Goal: Transaction & Acquisition: Purchase product/service

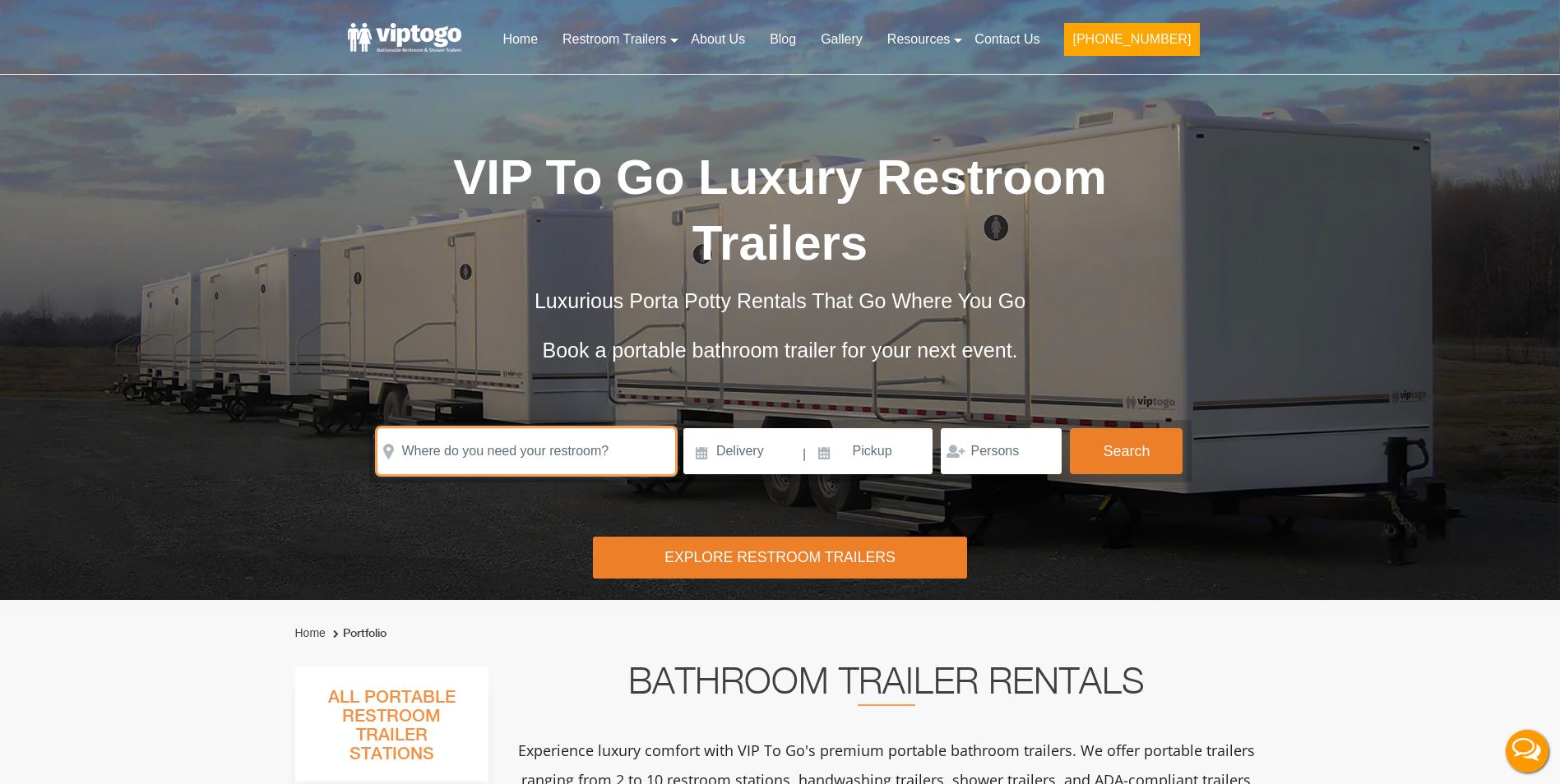
click at [481, 428] on input "text" at bounding box center [526, 451] width 298 height 46
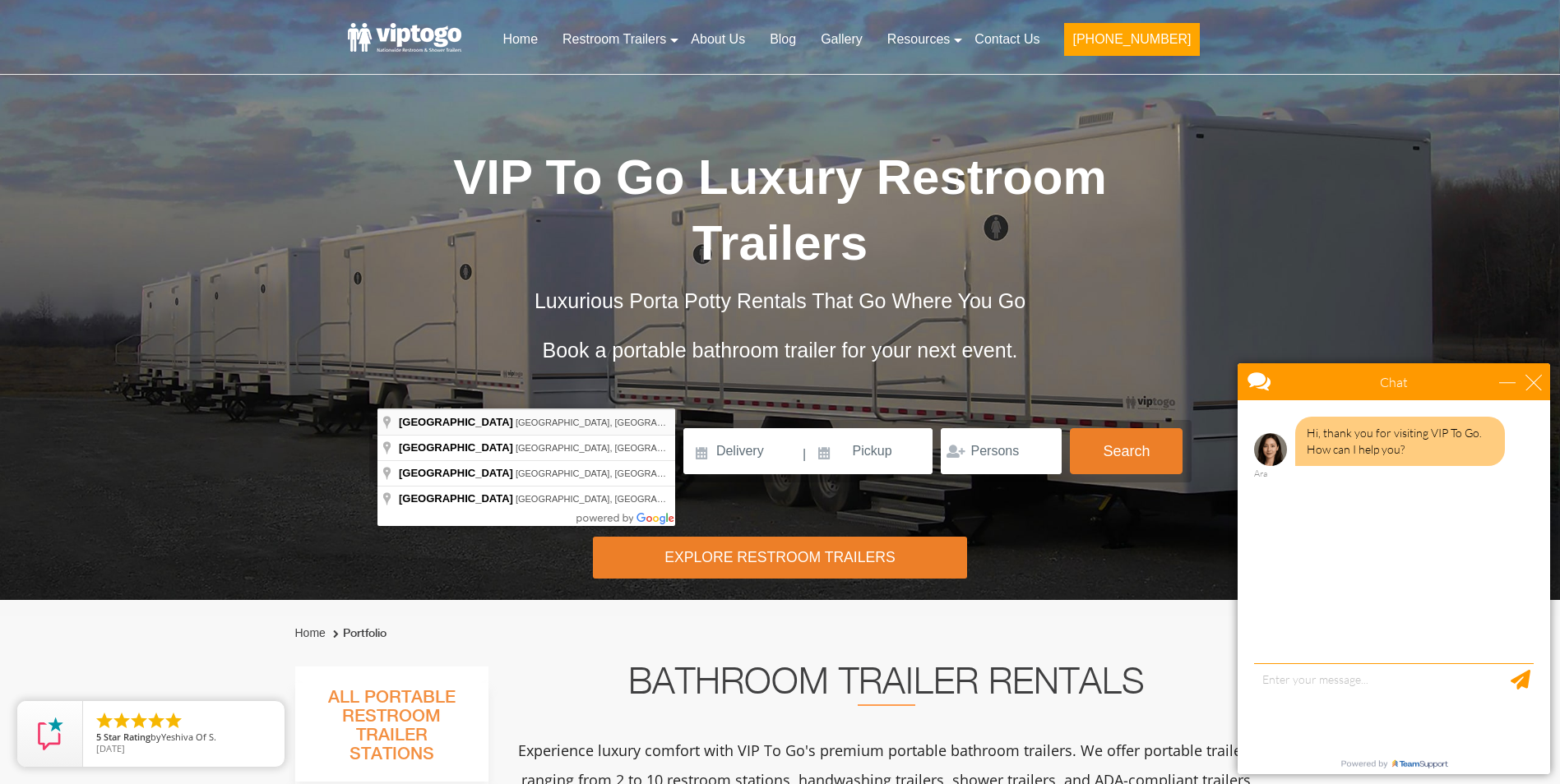
type input "Norwalk, CT, USA"
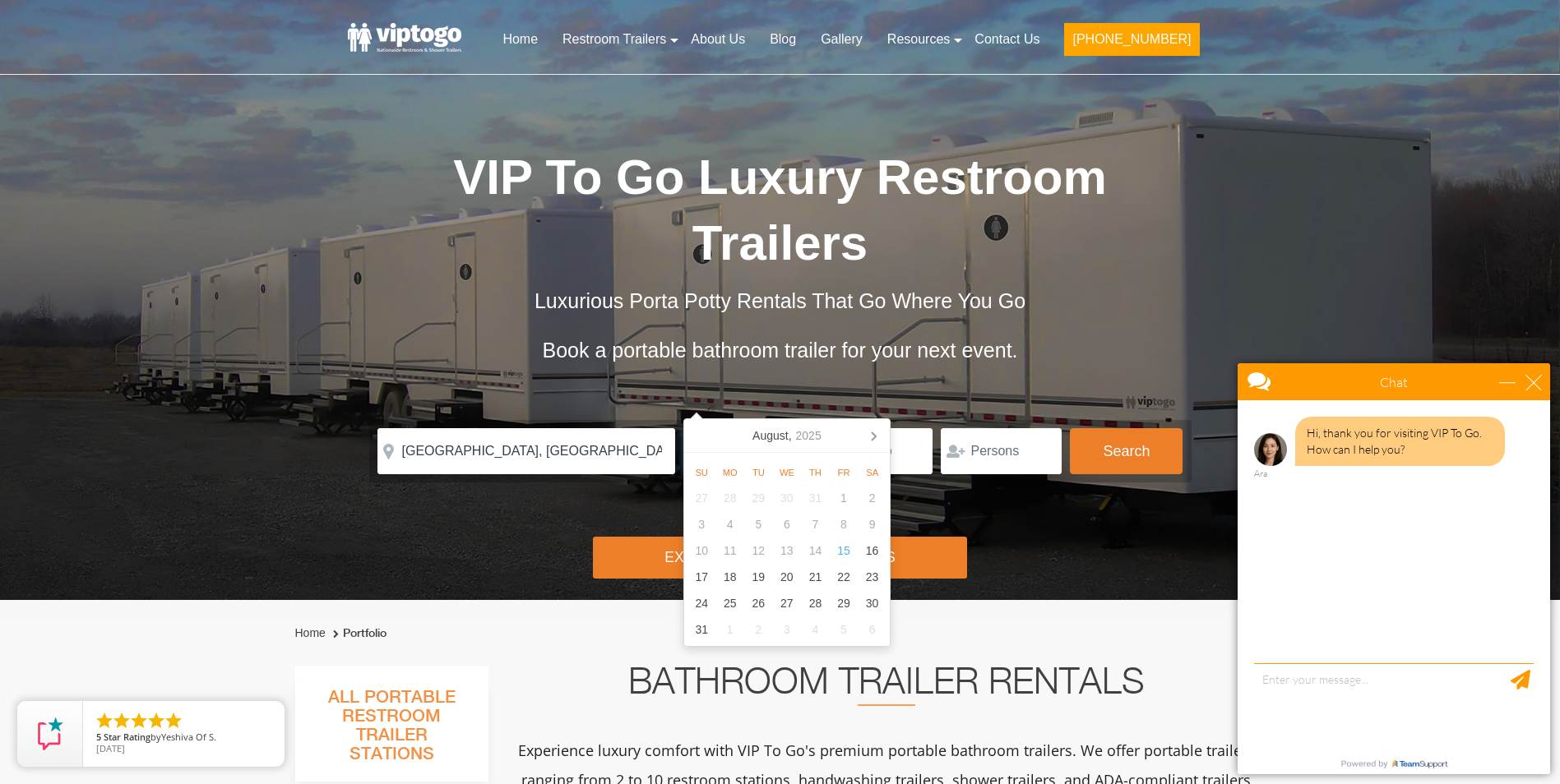
click at [713, 428] on input at bounding box center [742, 451] width 117 height 46
click at [1529, 386] on div "close" at bounding box center [1534, 382] width 17 height 17
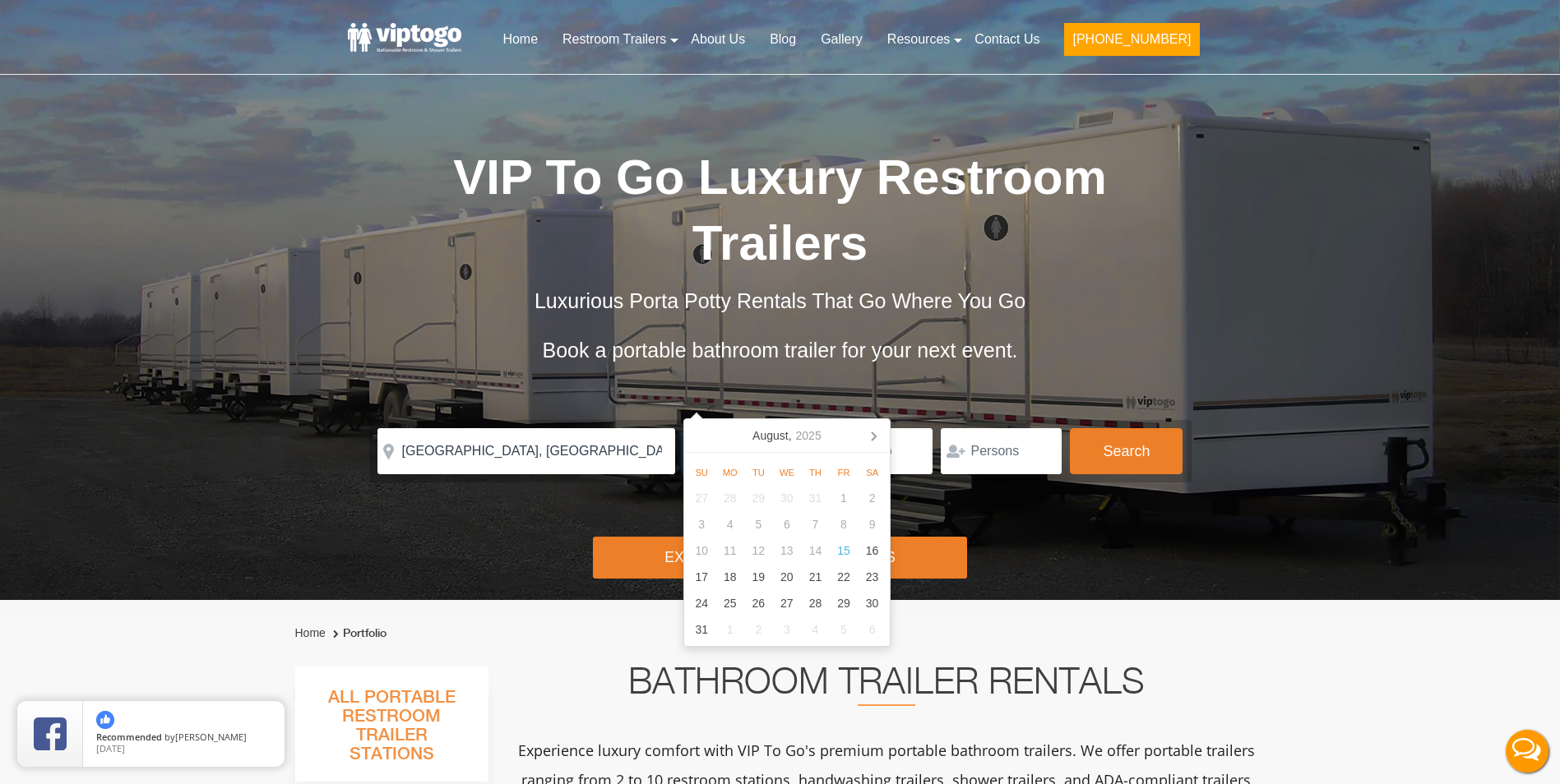
click at [763, 428] on input at bounding box center [742, 451] width 117 height 46
click at [872, 439] on icon at bounding box center [873, 437] width 4 height 8
click at [763, 498] on div "2" at bounding box center [758, 498] width 29 height 26
type input "09/02/2025"
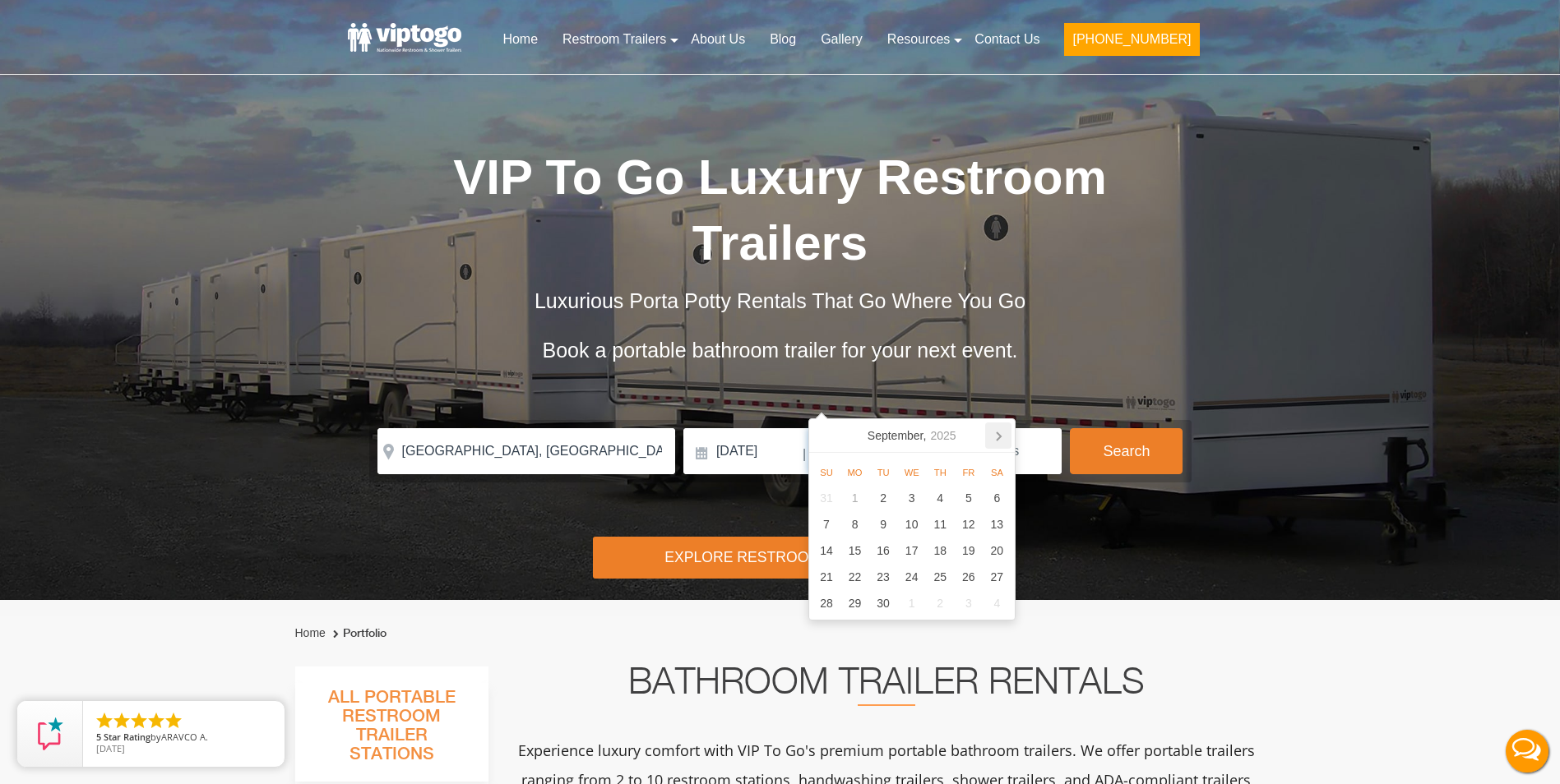
click at [999, 437] on icon at bounding box center [998, 436] width 26 height 26
click at [1000, 437] on icon at bounding box center [998, 437] width 4 height 8
click at [973, 554] on div "19" at bounding box center [968, 550] width 29 height 26
type input "12/19/2025"
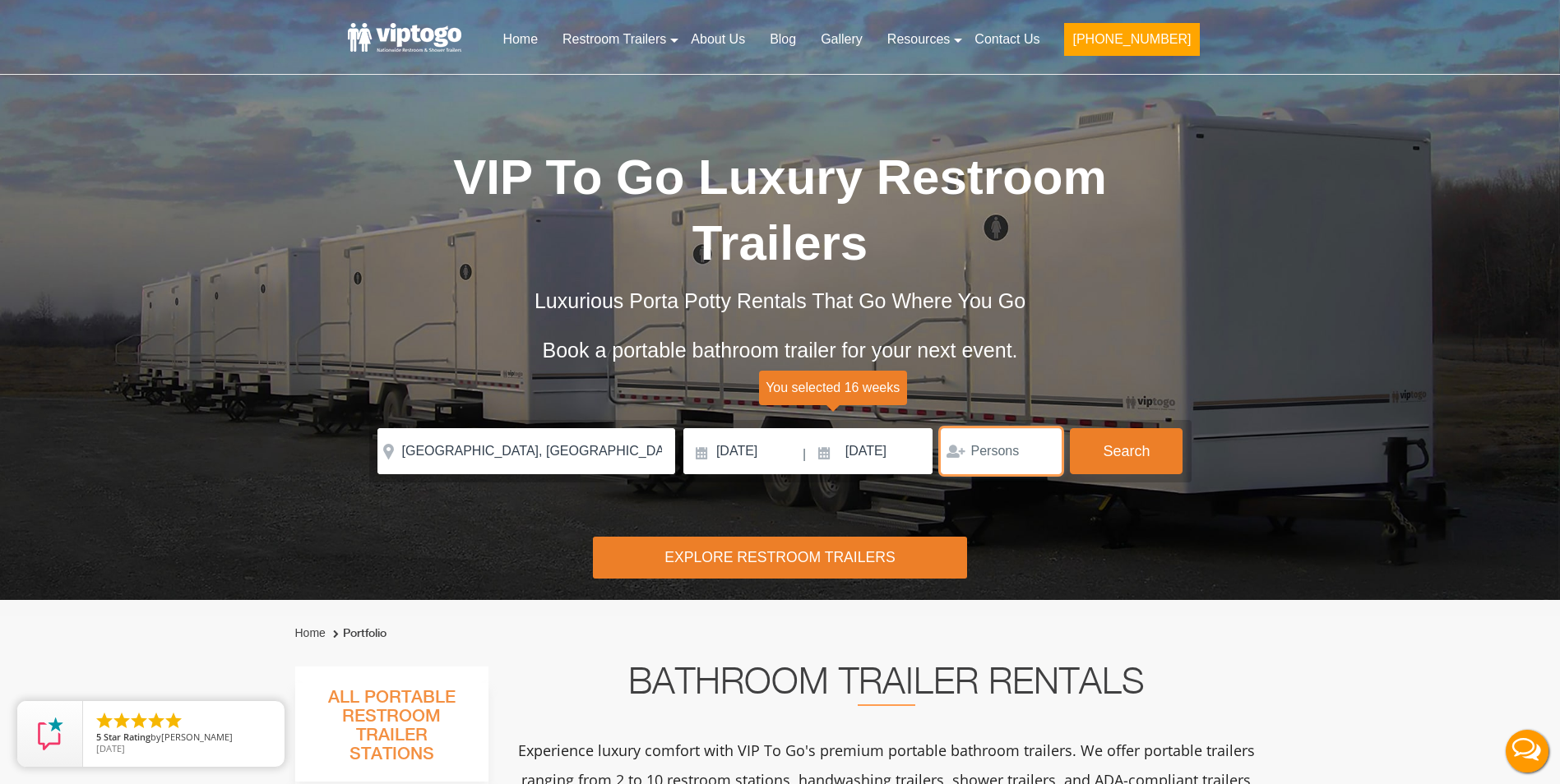
click at [1042, 428] on input "number" at bounding box center [1001, 451] width 121 height 46
click at [1040, 428] on input "1" at bounding box center [1001, 451] width 121 height 46
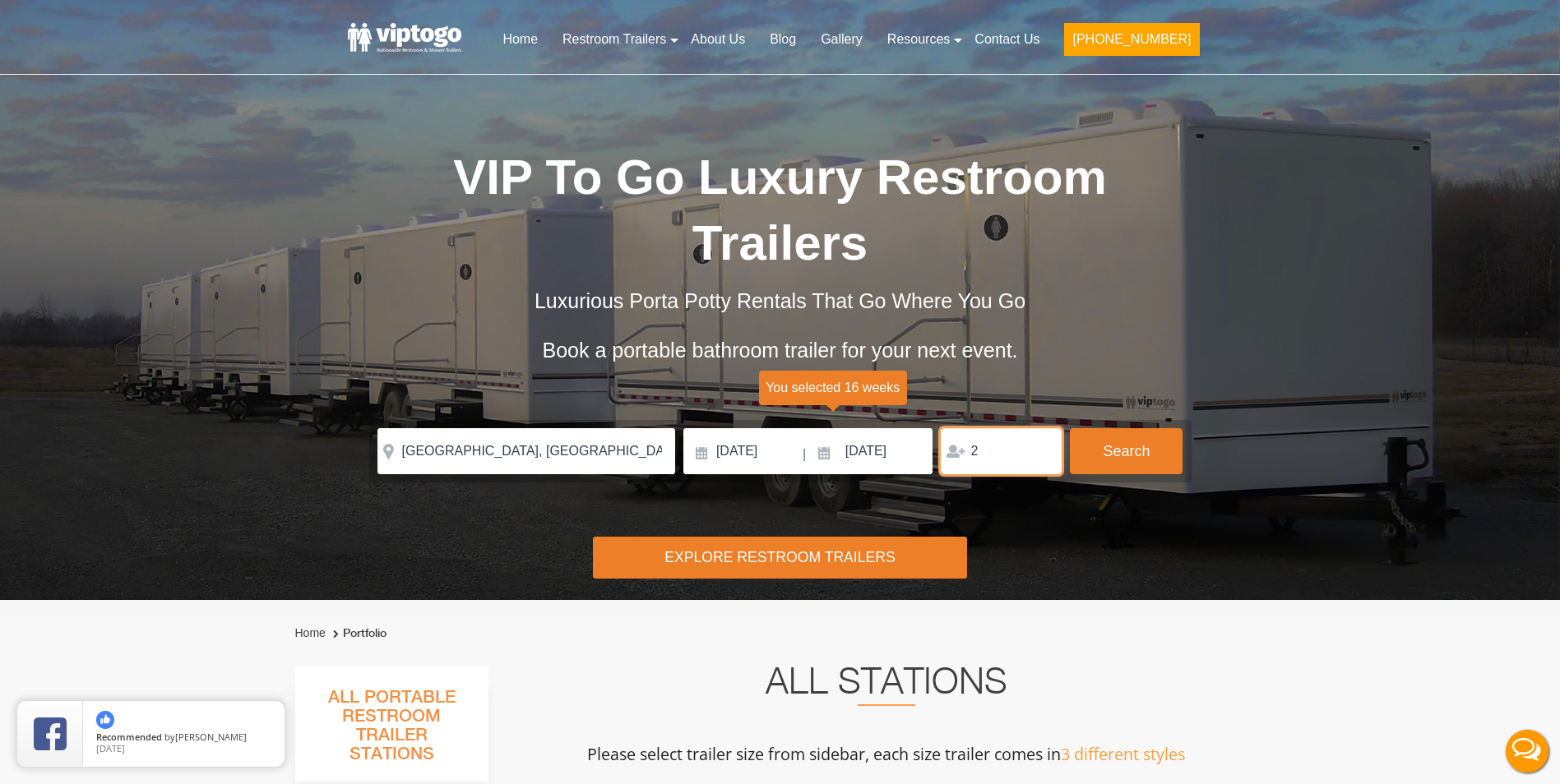
click at [1040, 428] on input "2" at bounding box center [1001, 451] width 121 height 46
click at [1040, 428] on input "3" at bounding box center [1001, 451] width 121 height 46
click at [1040, 428] on input "4" at bounding box center [1001, 451] width 121 height 46
click at [1040, 428] on input "5" at bounding box center [1001, 451] width 121 height 46
click at [1040, 428] on input "6" at bounding box center [1001, 451] width 121 height 46
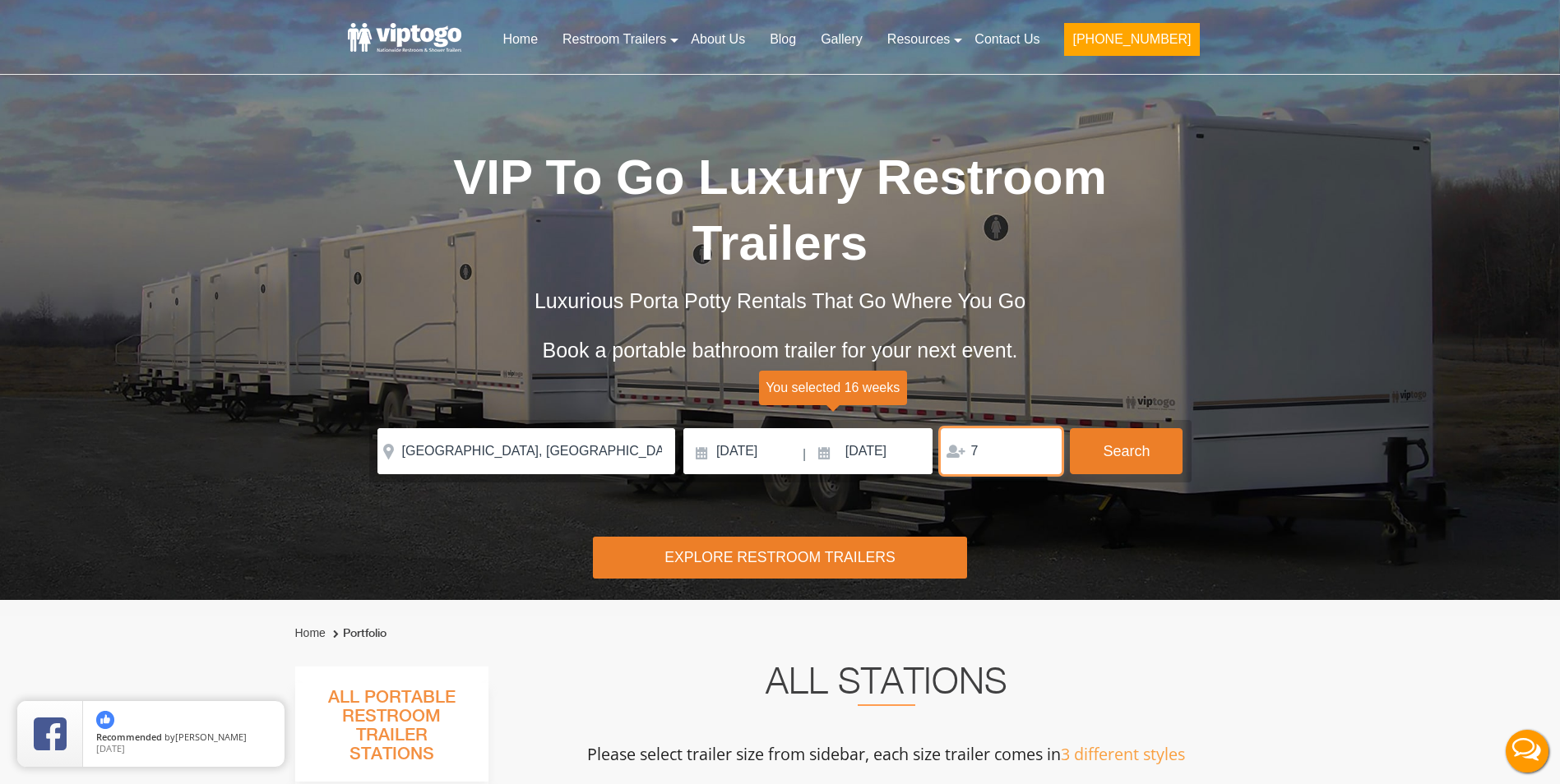
click at [1040, 428] on input "7" at bounding box center [1001, 451] width 121 height 46
type input "8"
click at [1040, 428] on input "8" at bounding box center [1001, 451] width 121 height 46
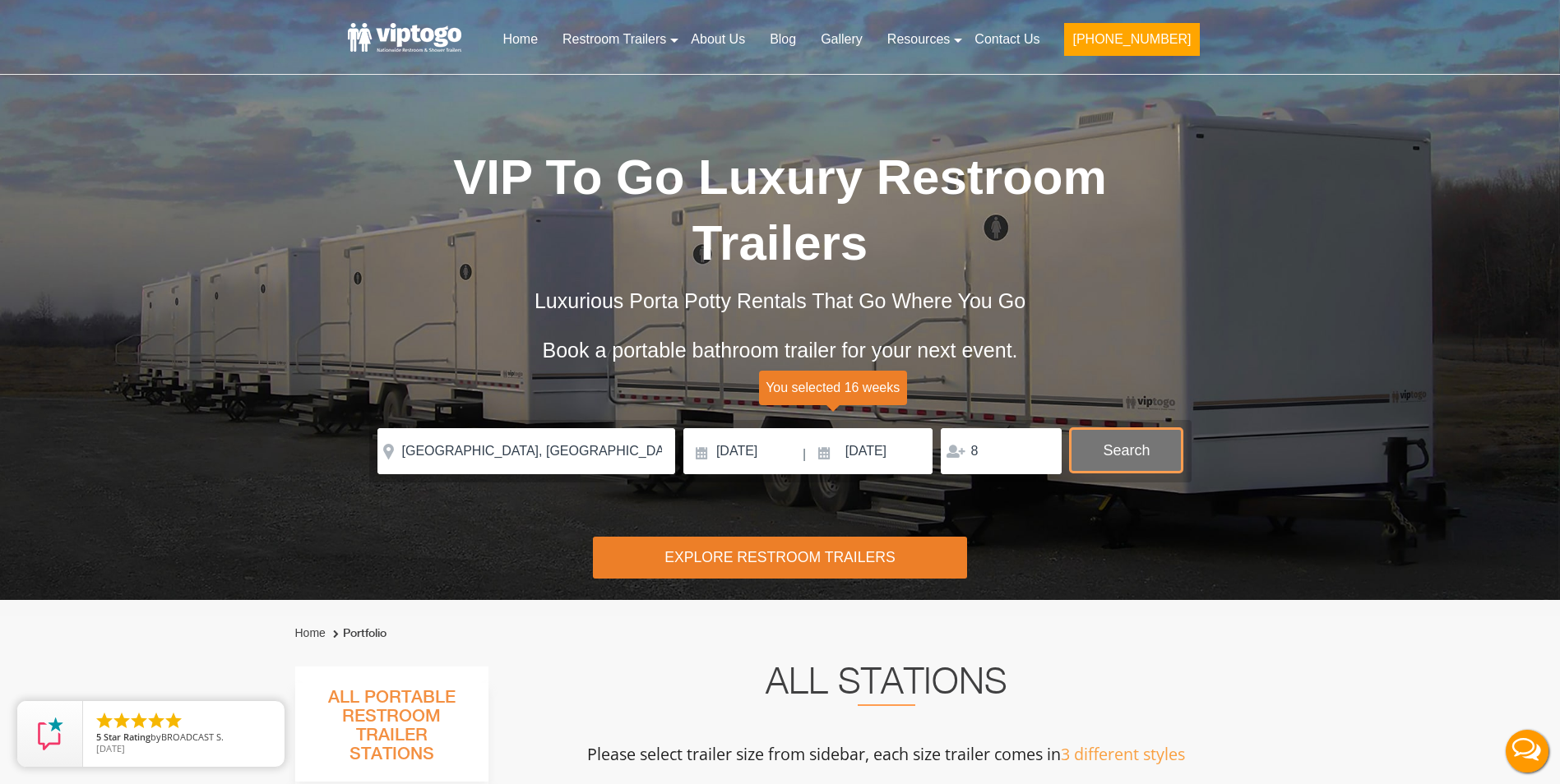
click at [1129, 428] on button "Search" at bounding box center [1126, 451] width 112 height 45
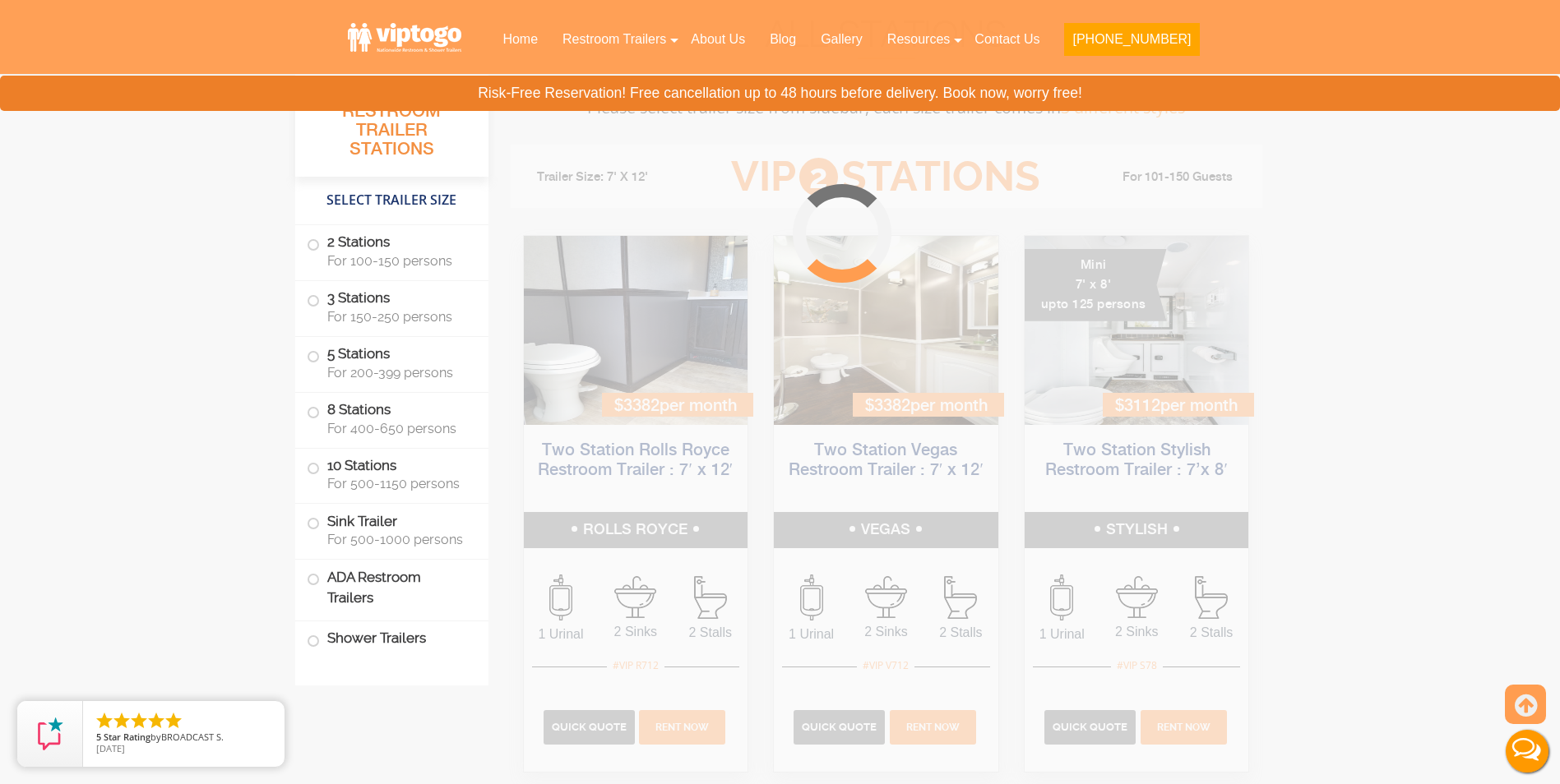
scroll to position [666, 0]
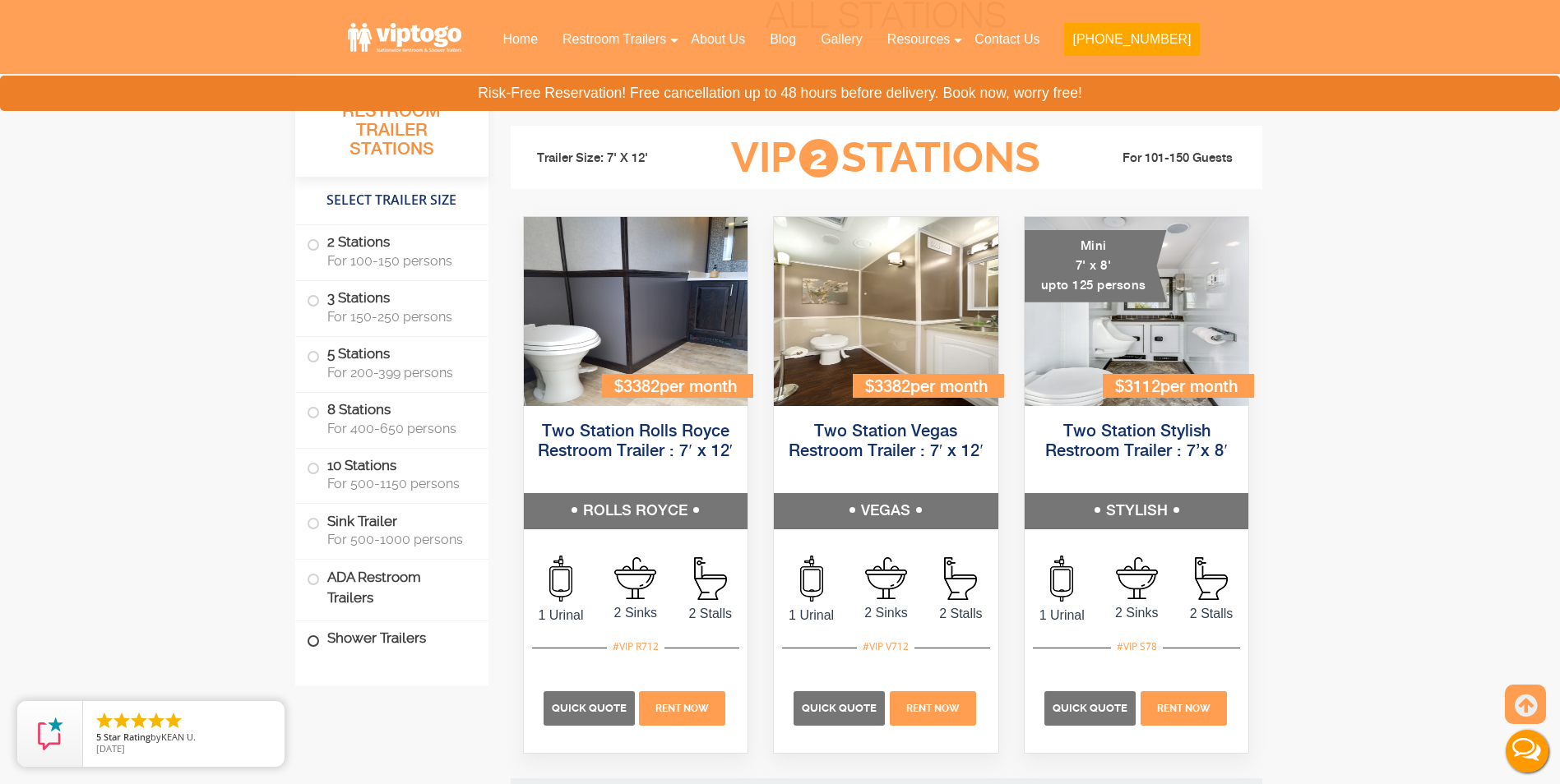
click at [312, 645] on span at bounding box center [314, 641] width 7 height 7
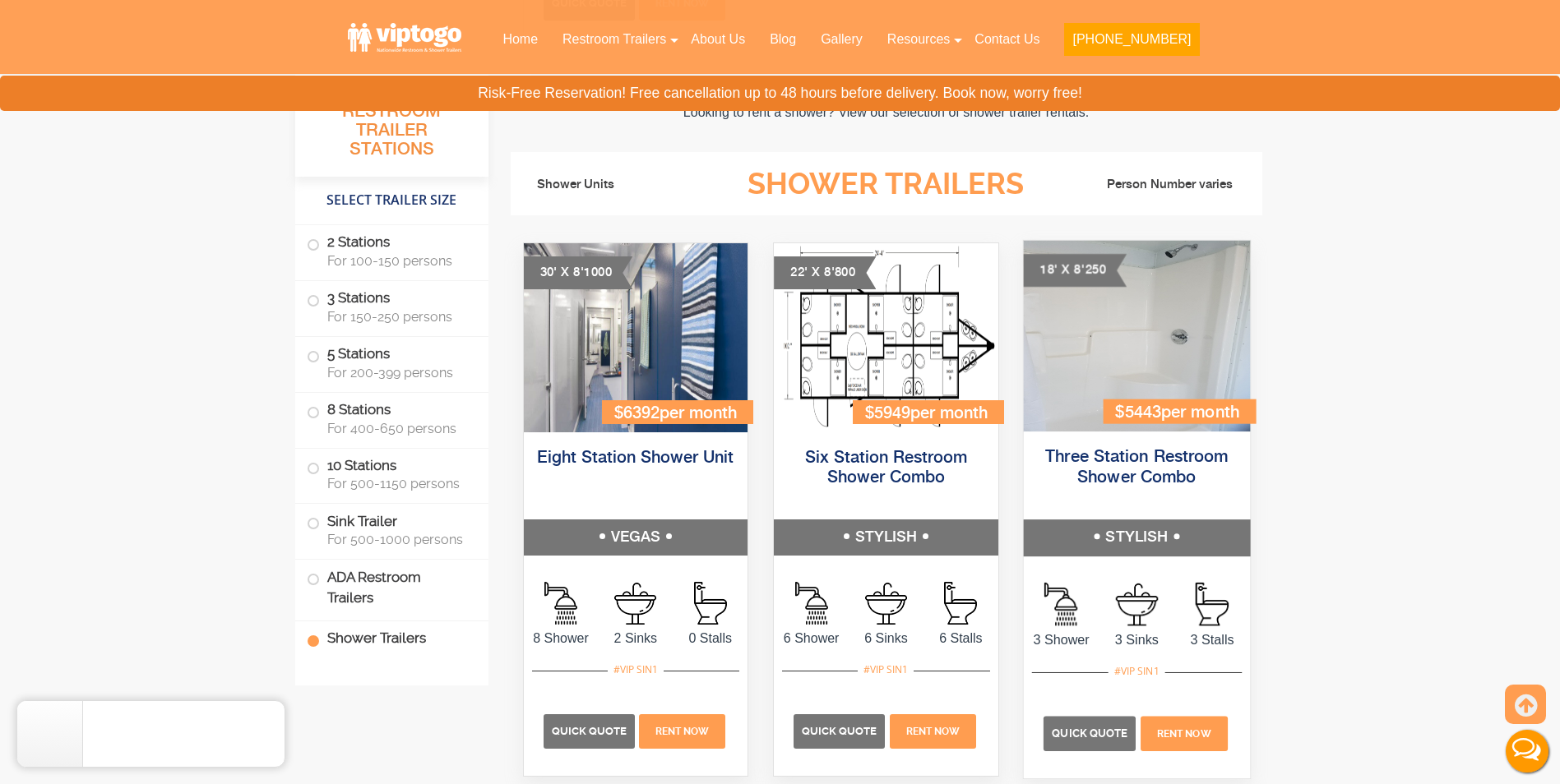
scroll to position [6945, 0]
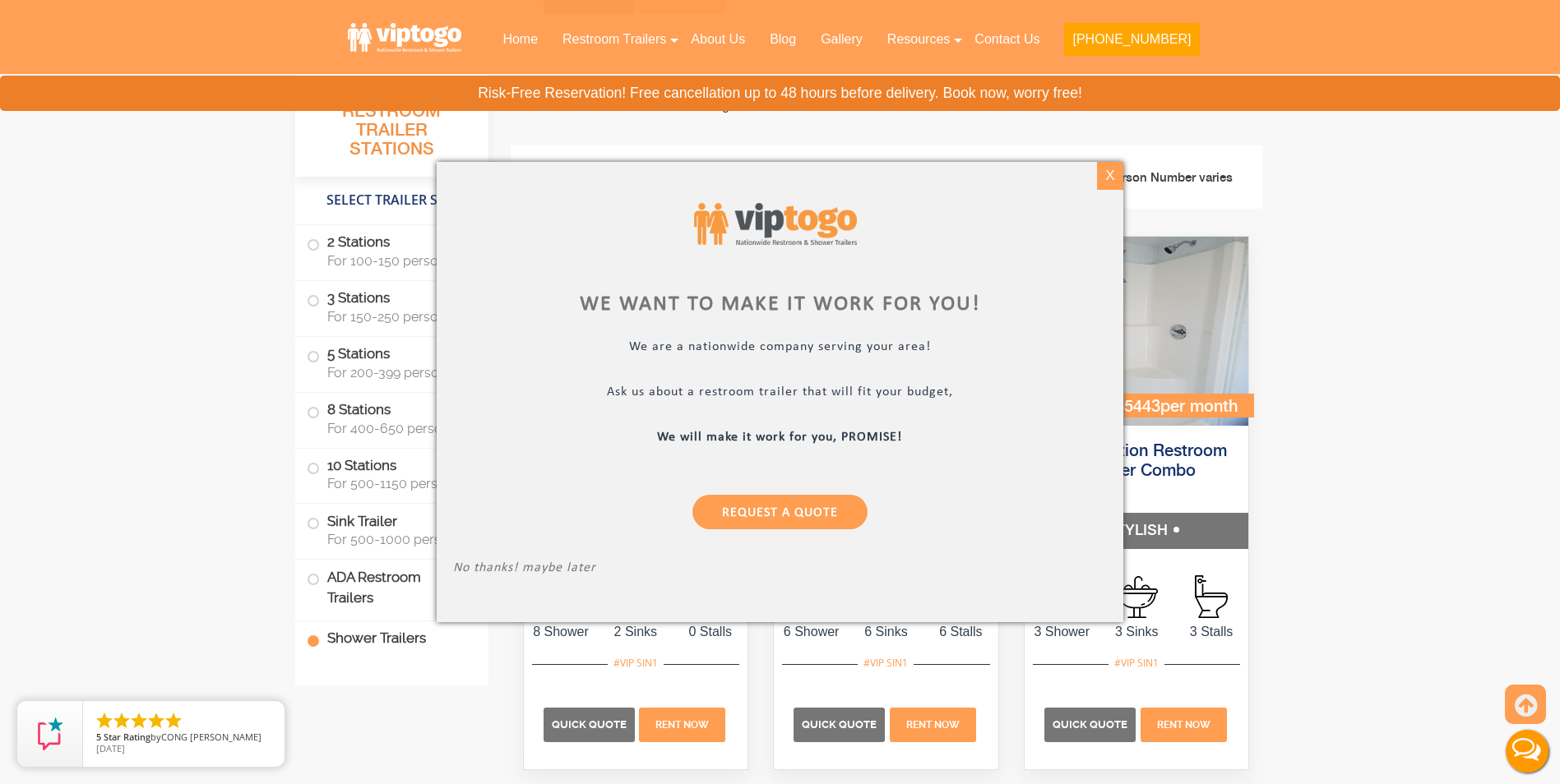
click at [1111, 182] on div "X" at bounding box center [1110, 176] width 26 height 28
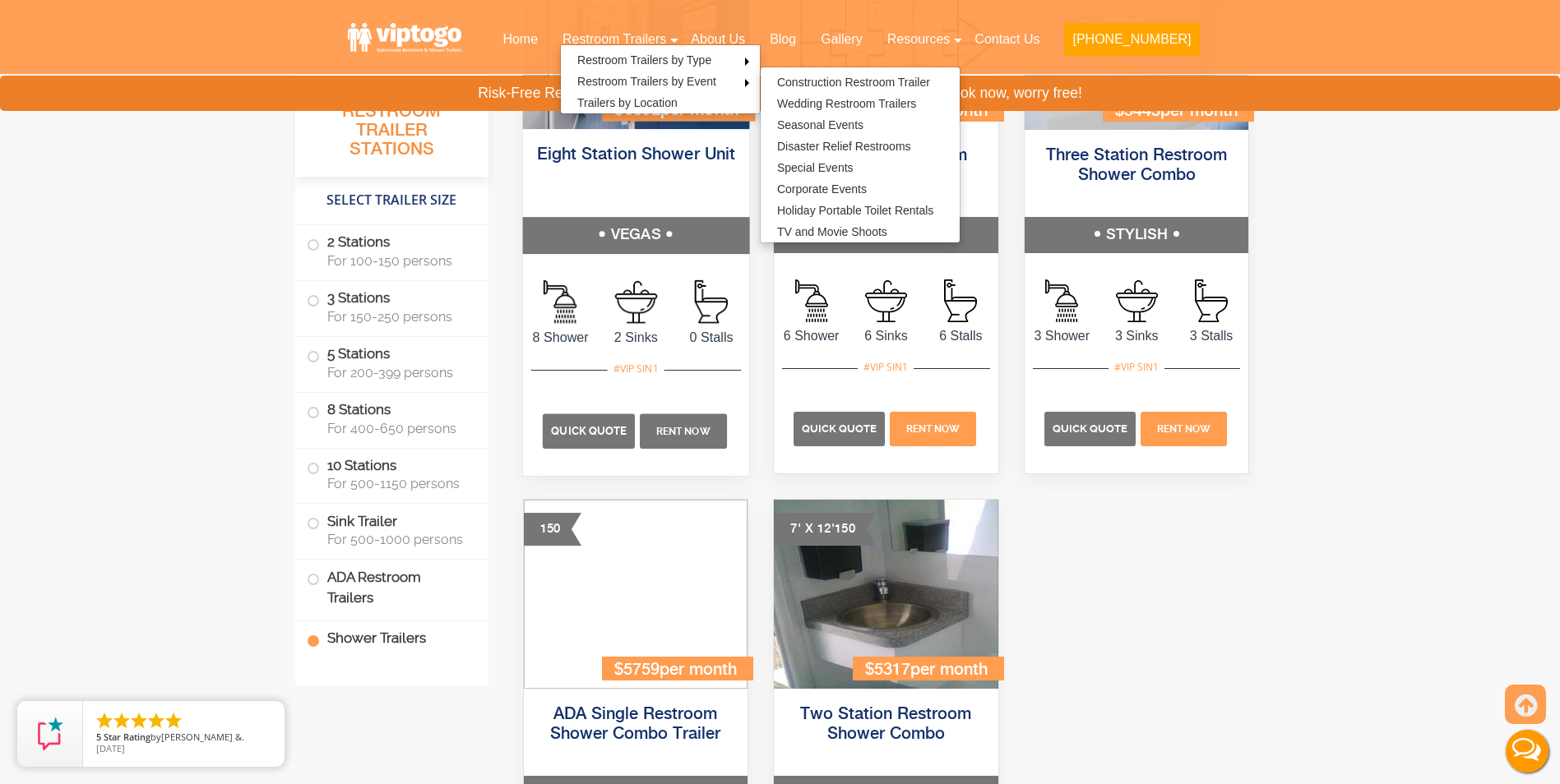
scroll to position [7246, 0]
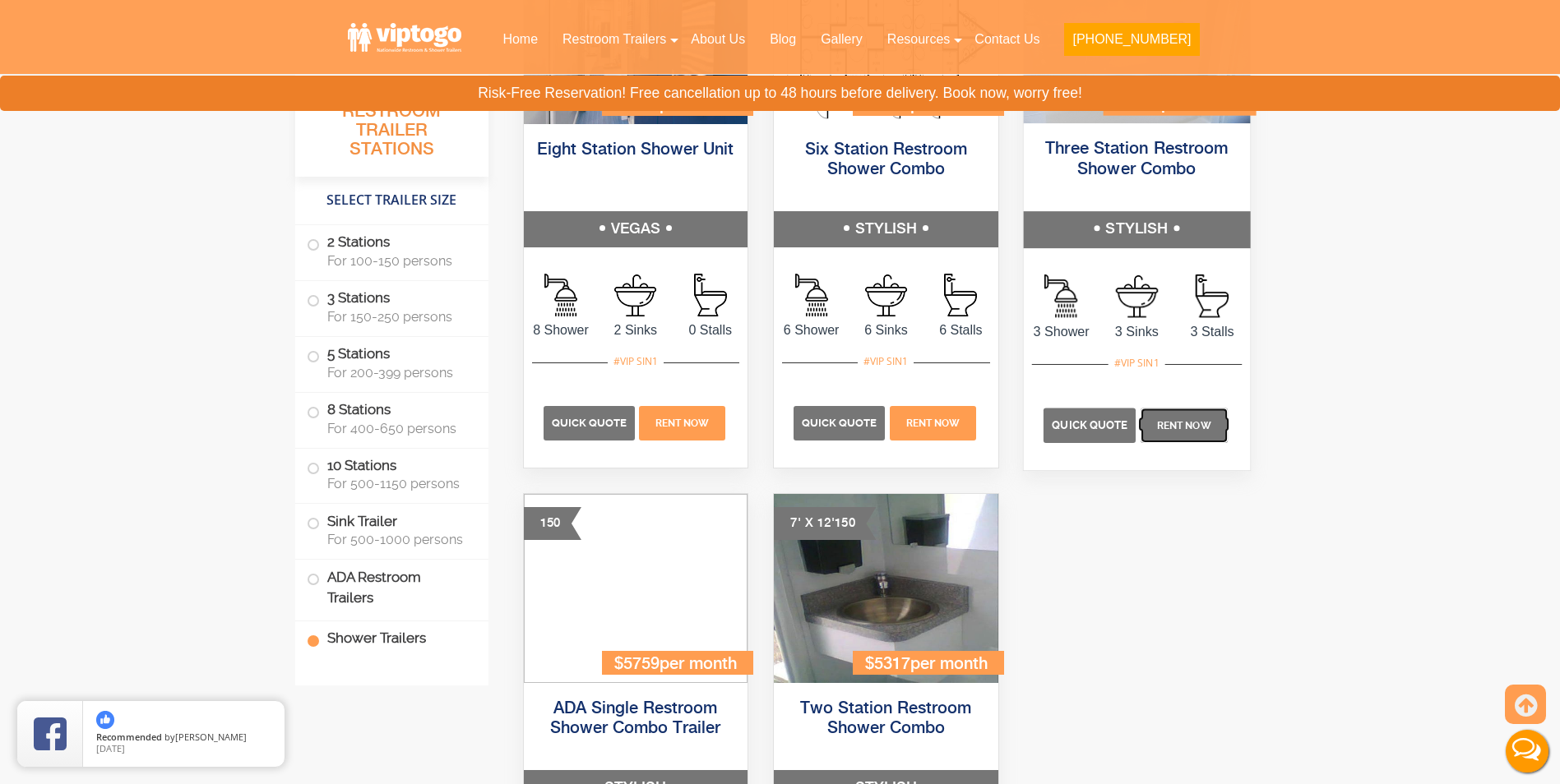
click at [1171, 426] on span "Rent Now" at bounding box center [1184, 426] width 54 height 12
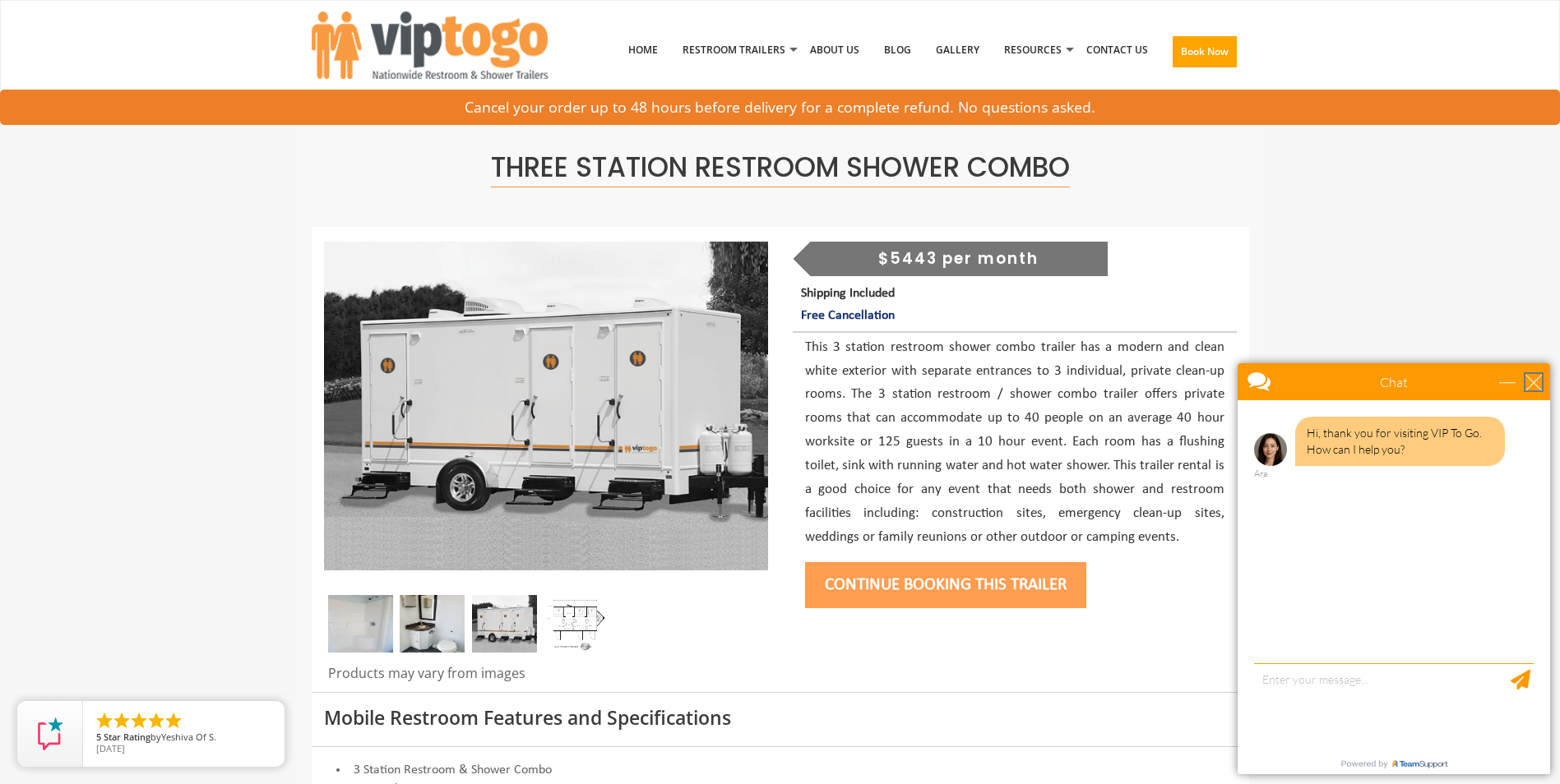
click at [1537, 379] on div "close" at bounding box center [1534, 382] width 17 height 17
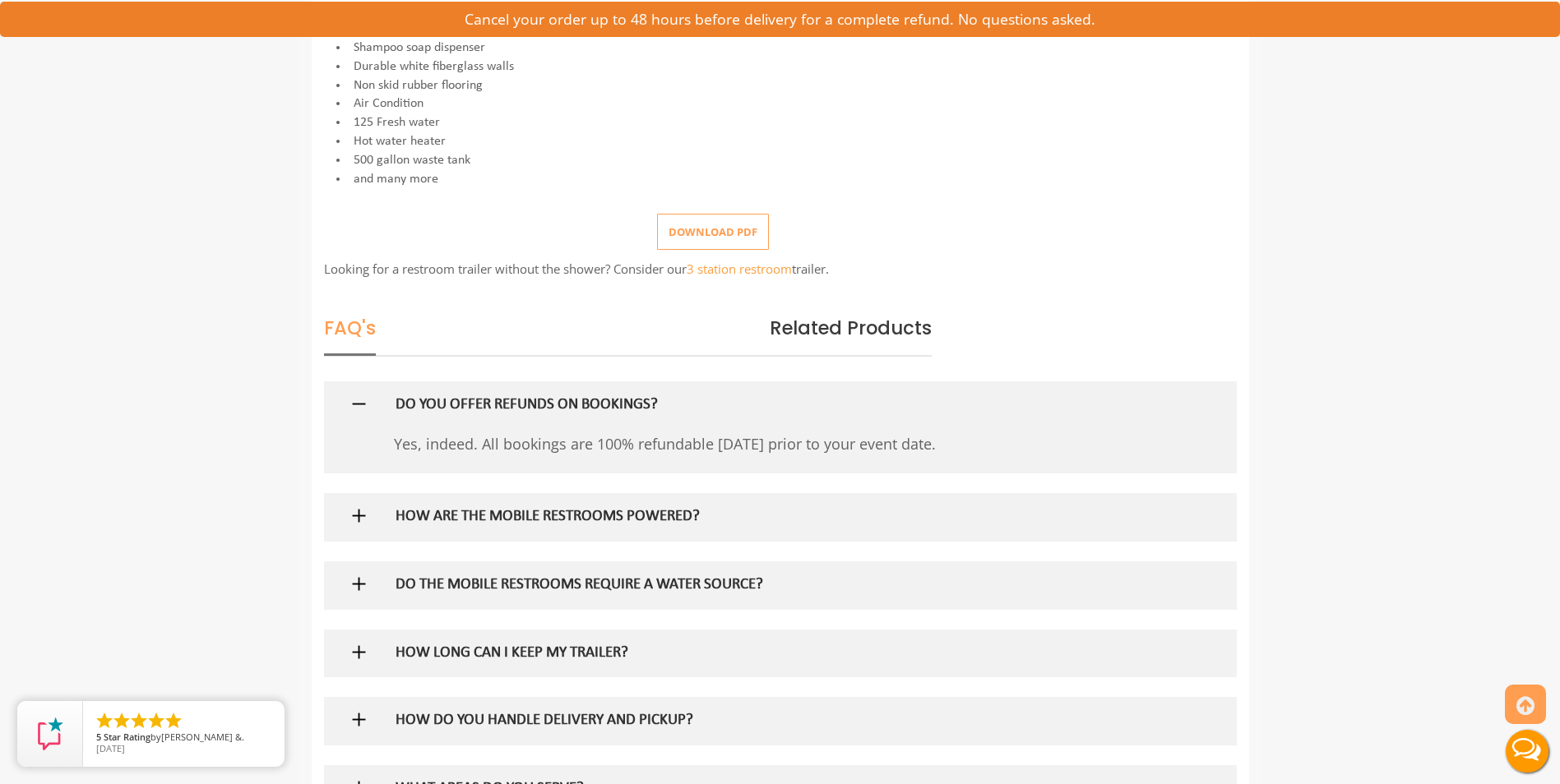
scroll to position [904, 0]
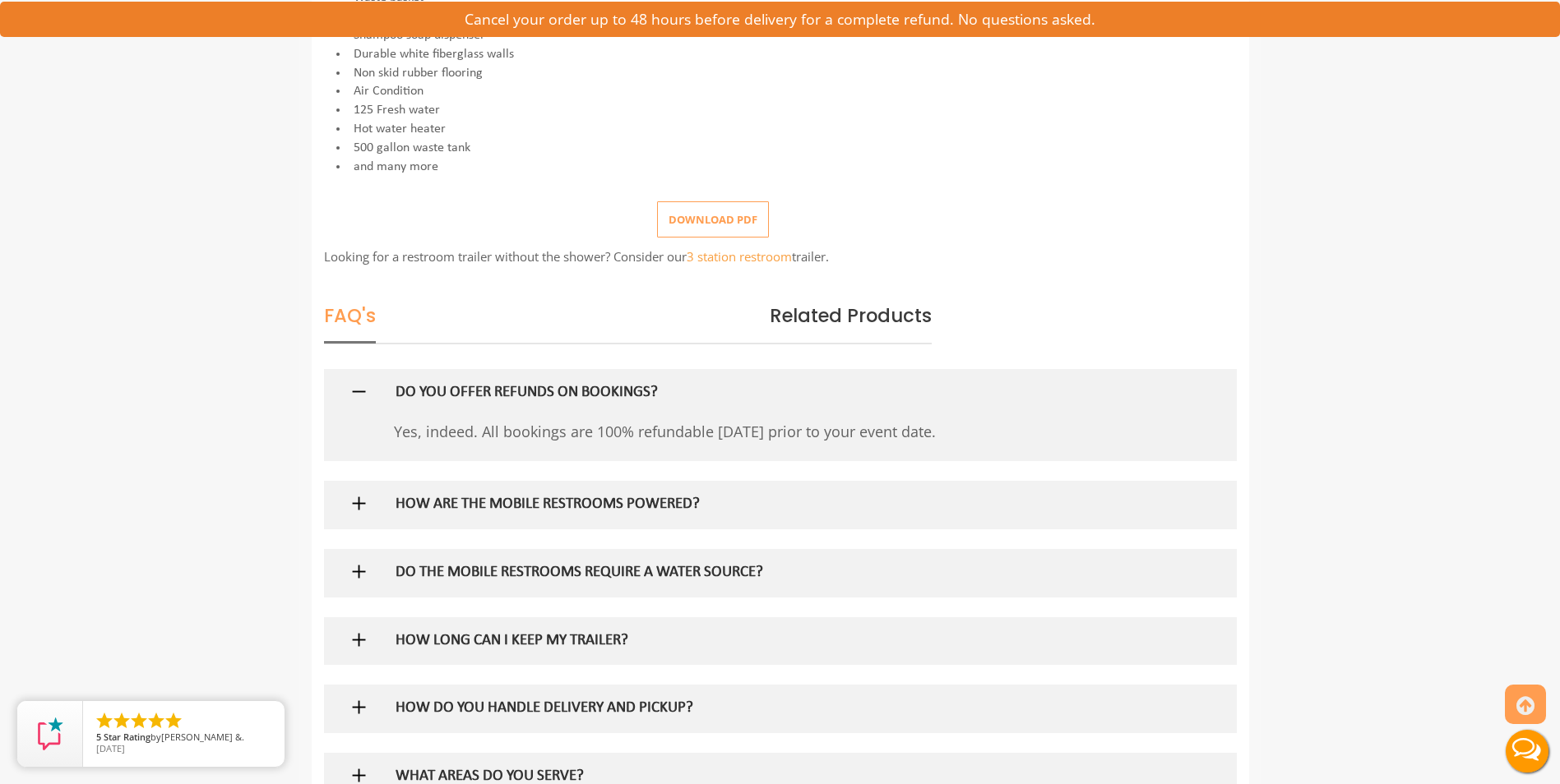
click at [363, 494] on img at bounding box center [358, 503] width 21 height 21
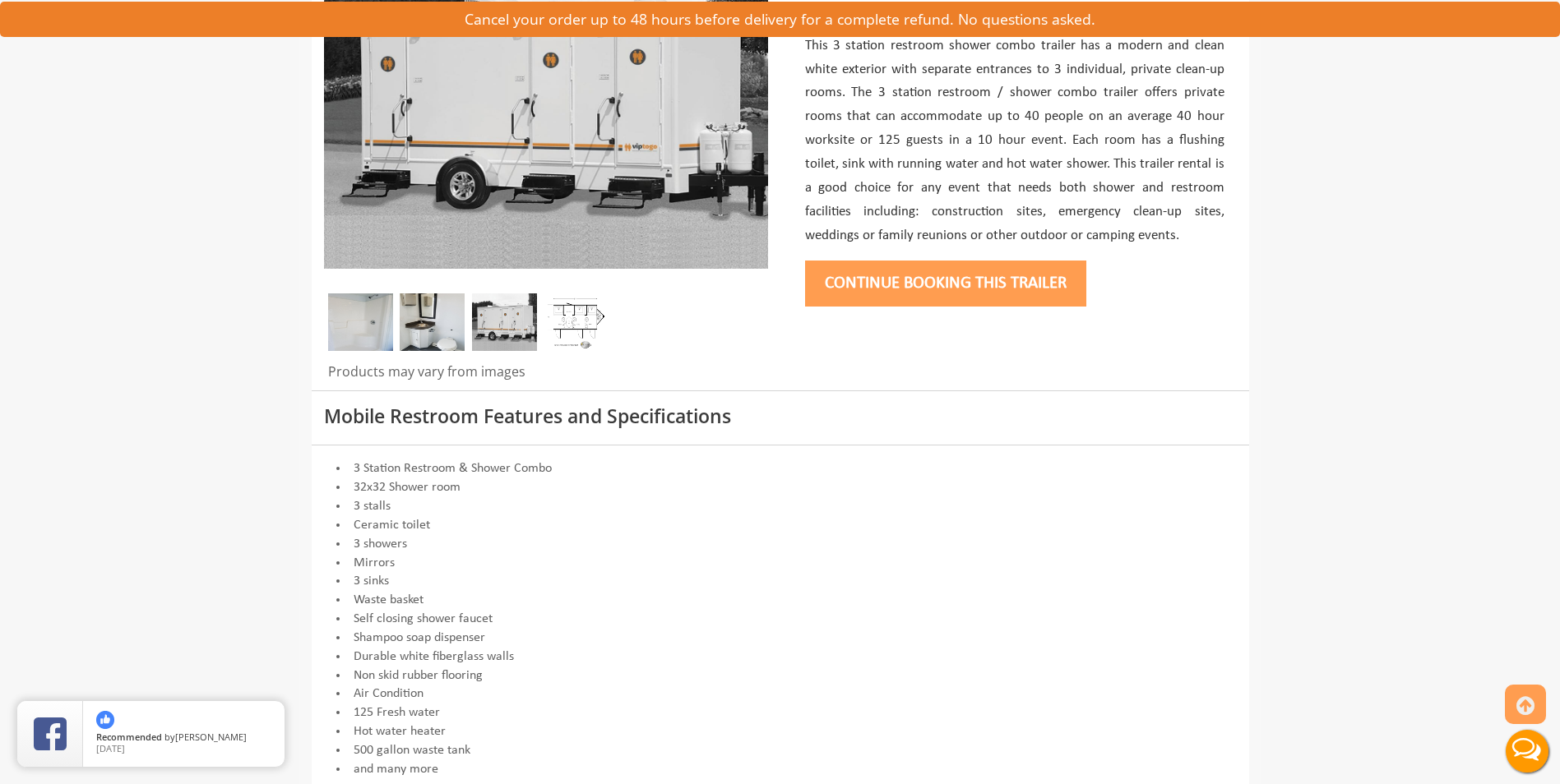
scroll to position [602, 0]
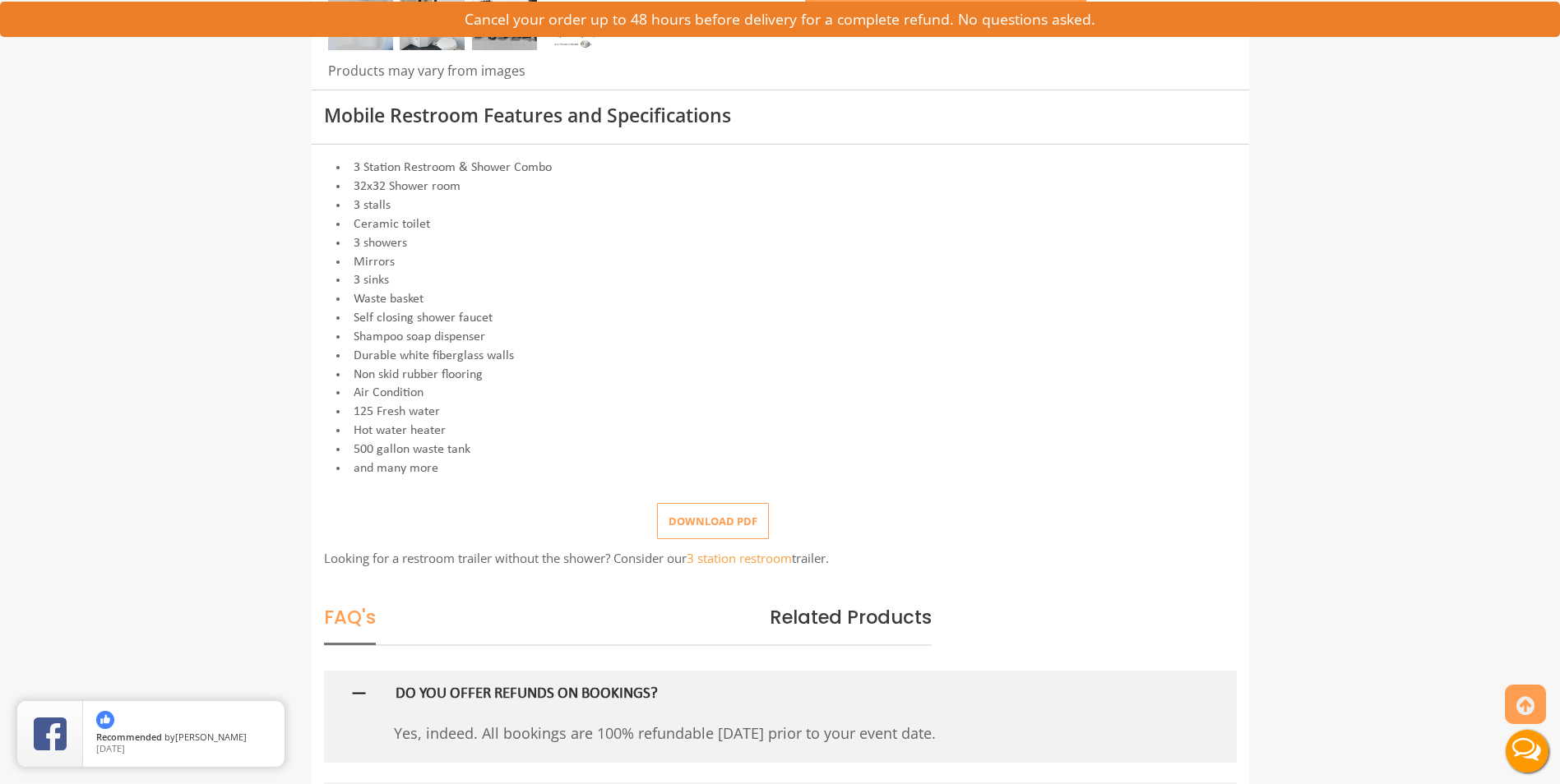
click at [738, 517] on button "Download pdf" at bounding box center [712, 522] width 111 height 37
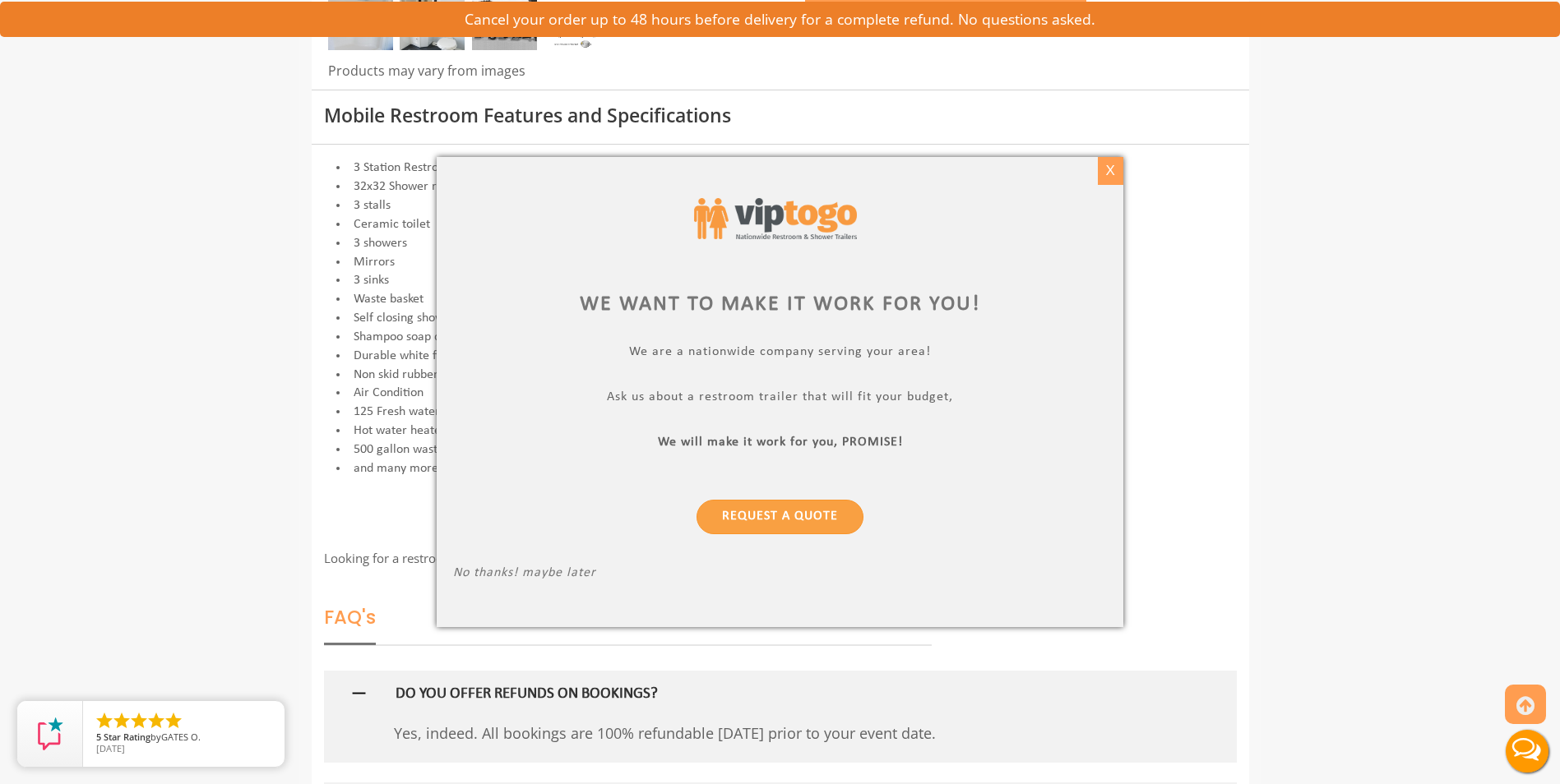
click at [1115, 163] on div "X" at bounding box center [1110, 171] width 26 height 28
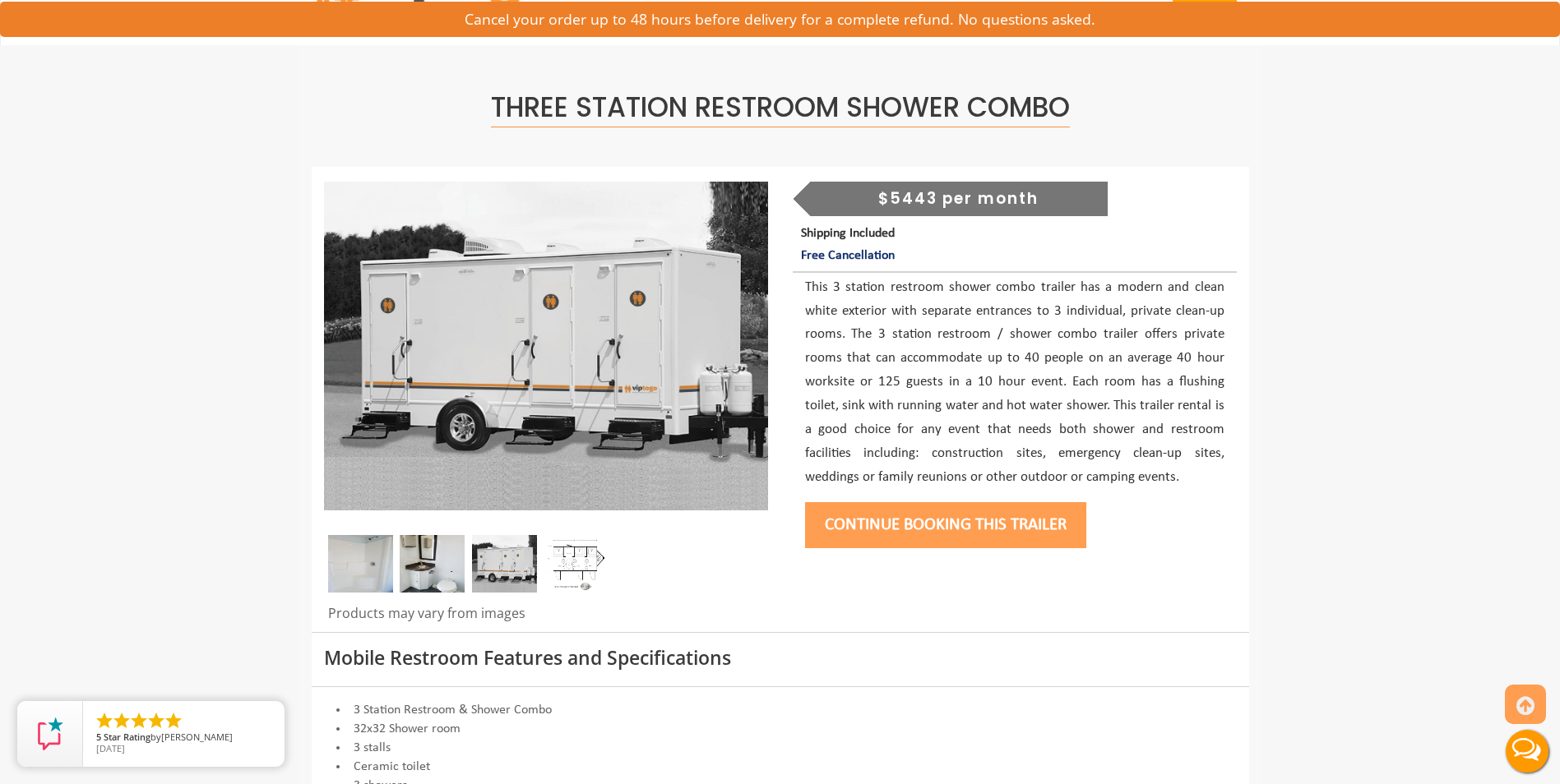
scroll to position [0, 0]
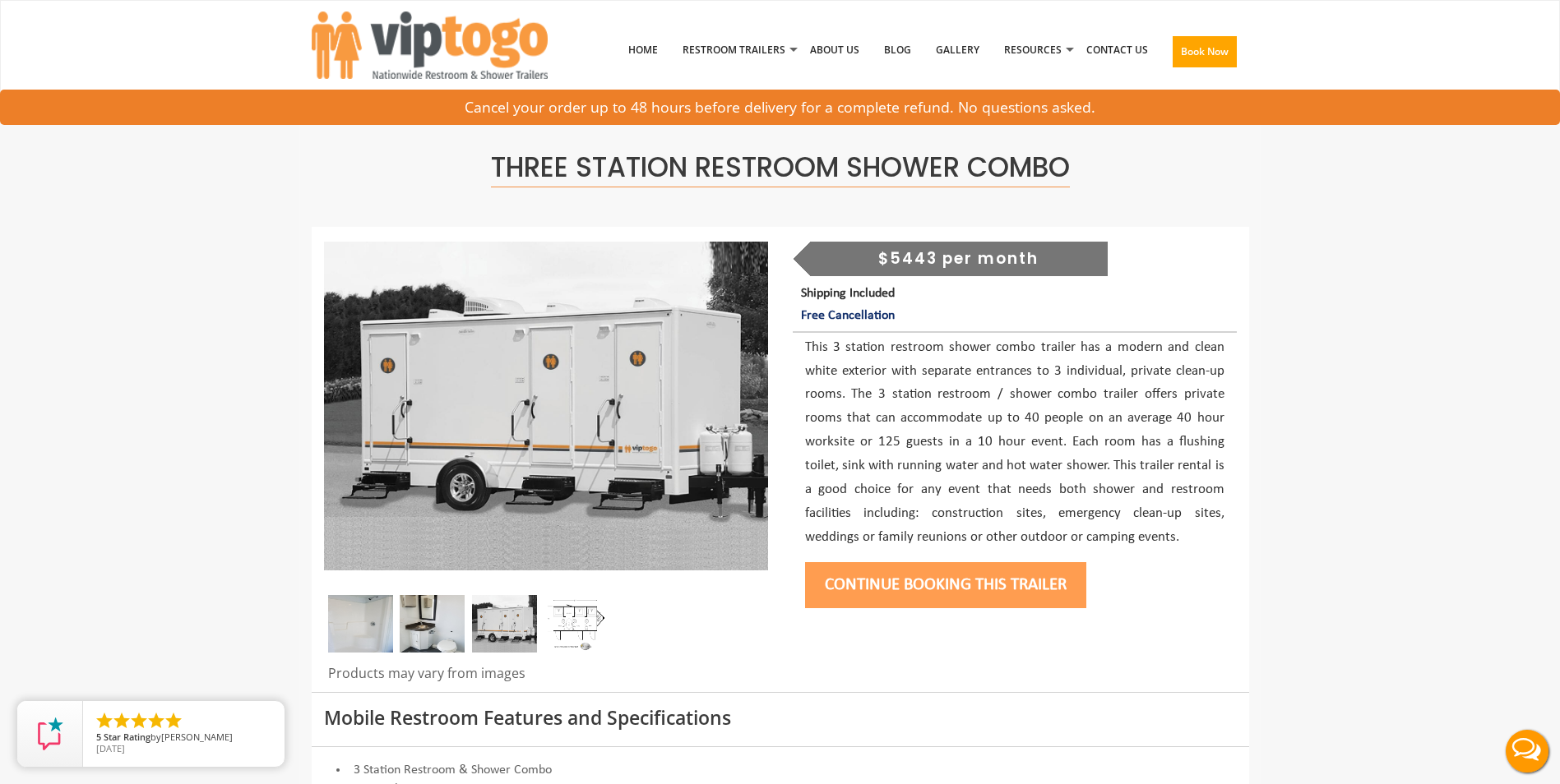
click at [932, 592] on button "Continue Booking this trailer" at bounding box center [945, 585] width 281 height 46
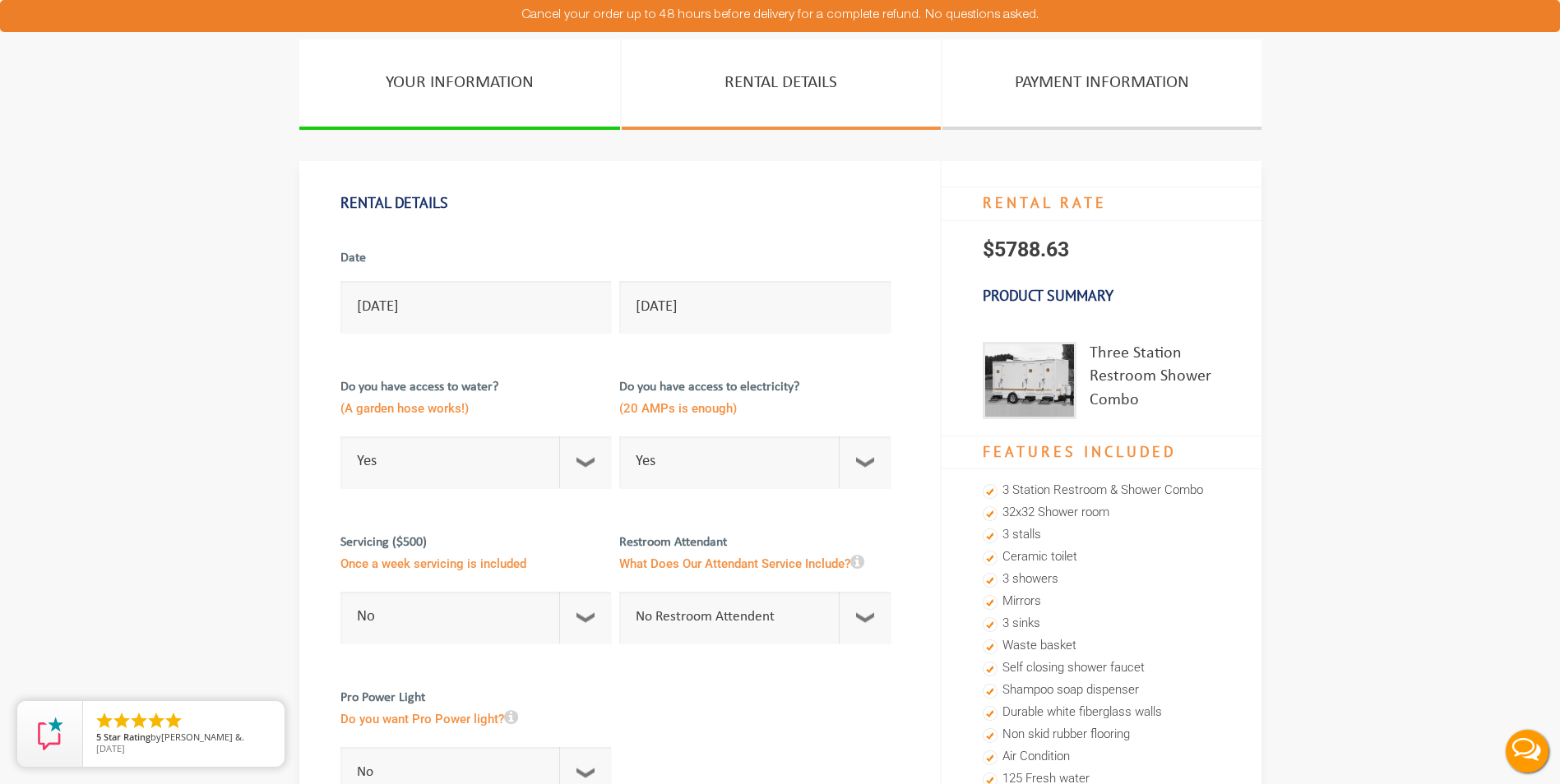
scroll to position [302, 0]
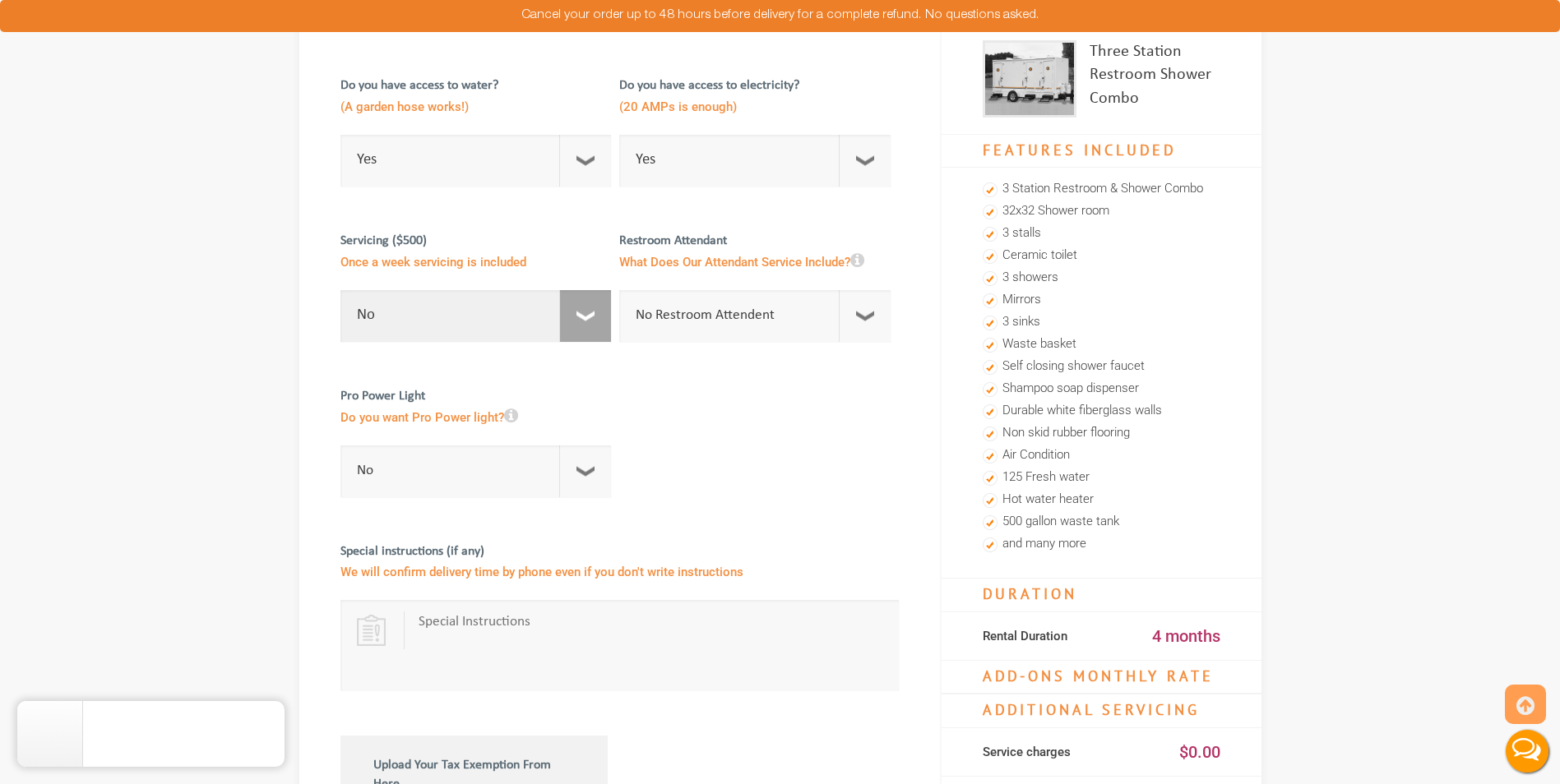
click at [504, 324] on select "No 1 Per Week 2 Per Week 3 Per Week 4 Per Week 5 Per Week 5+" at bounding box center [475, 316] width 272 height 52
select select "1"
click at [340, 290] on select "No 1 Per Week 2 Per Week 3 Per Week 4 Per Week 5 Per Week 5+" at bounding box center [475, 316] width 272 height 52
click at [735, 317] on select "No Restroom Attendent Attendant For One/Multiple Events" at bounding box center [754, 316] width 272 height 52
click at [619, 290] on select "No Restroom Attendent Attendant For One/Multiple Events" at bounding box center [754, 316] width 272 height 52
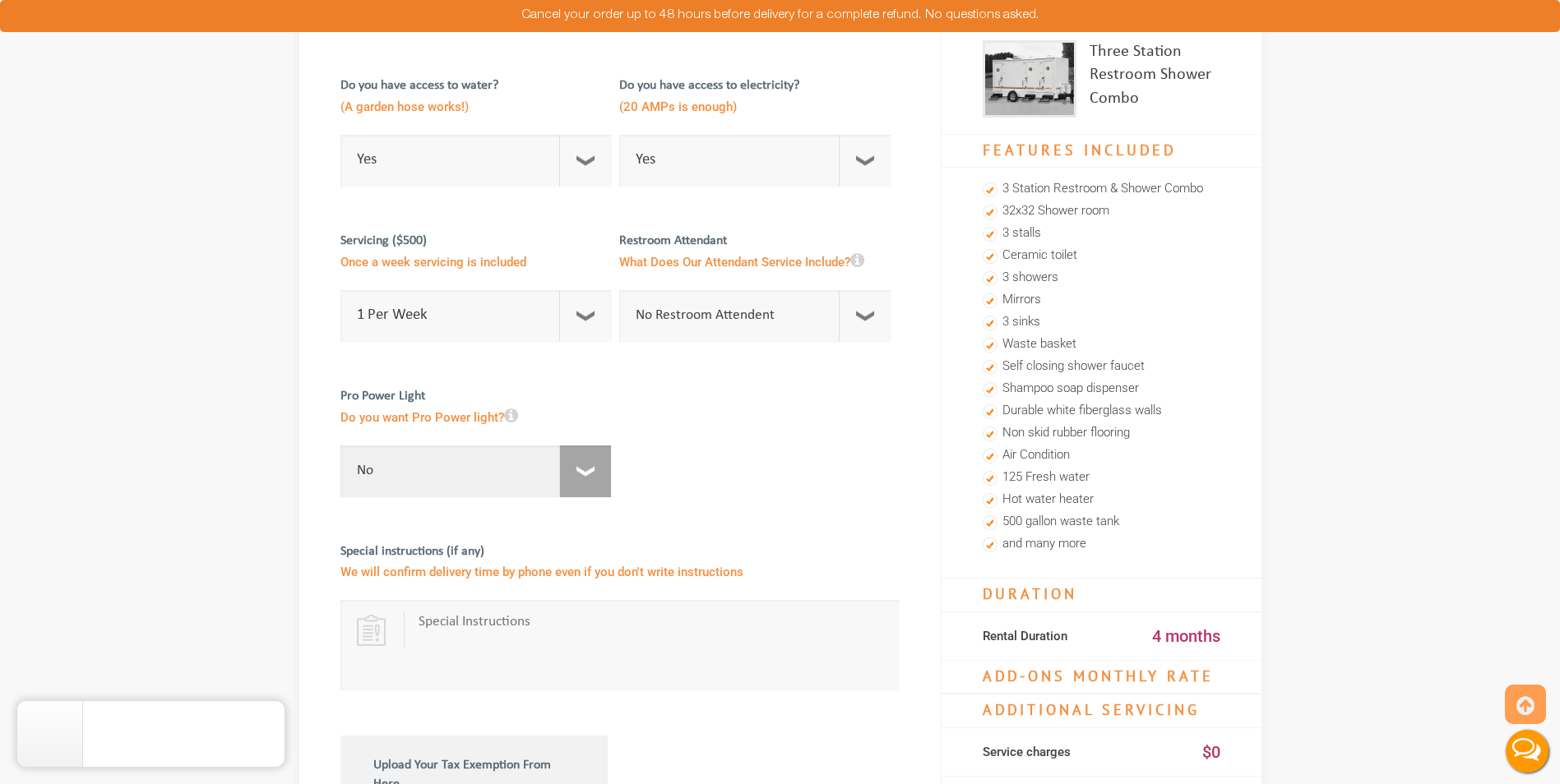
click at [461, 463] on select "No For 1 Week ($195) For 1 Month ($395)" at bounding box center [475, 471] width 272 height 52
drag, startPoint x: 830, startPoint y: 414, endPoint x: 500, endPoint y: 439, distance: 330.9
click at [830, 414] on div at bounding box center [619, 637] width 558 height 575
click at [517, 413] on icon at bounding box center [511, 416] width 14 height 17
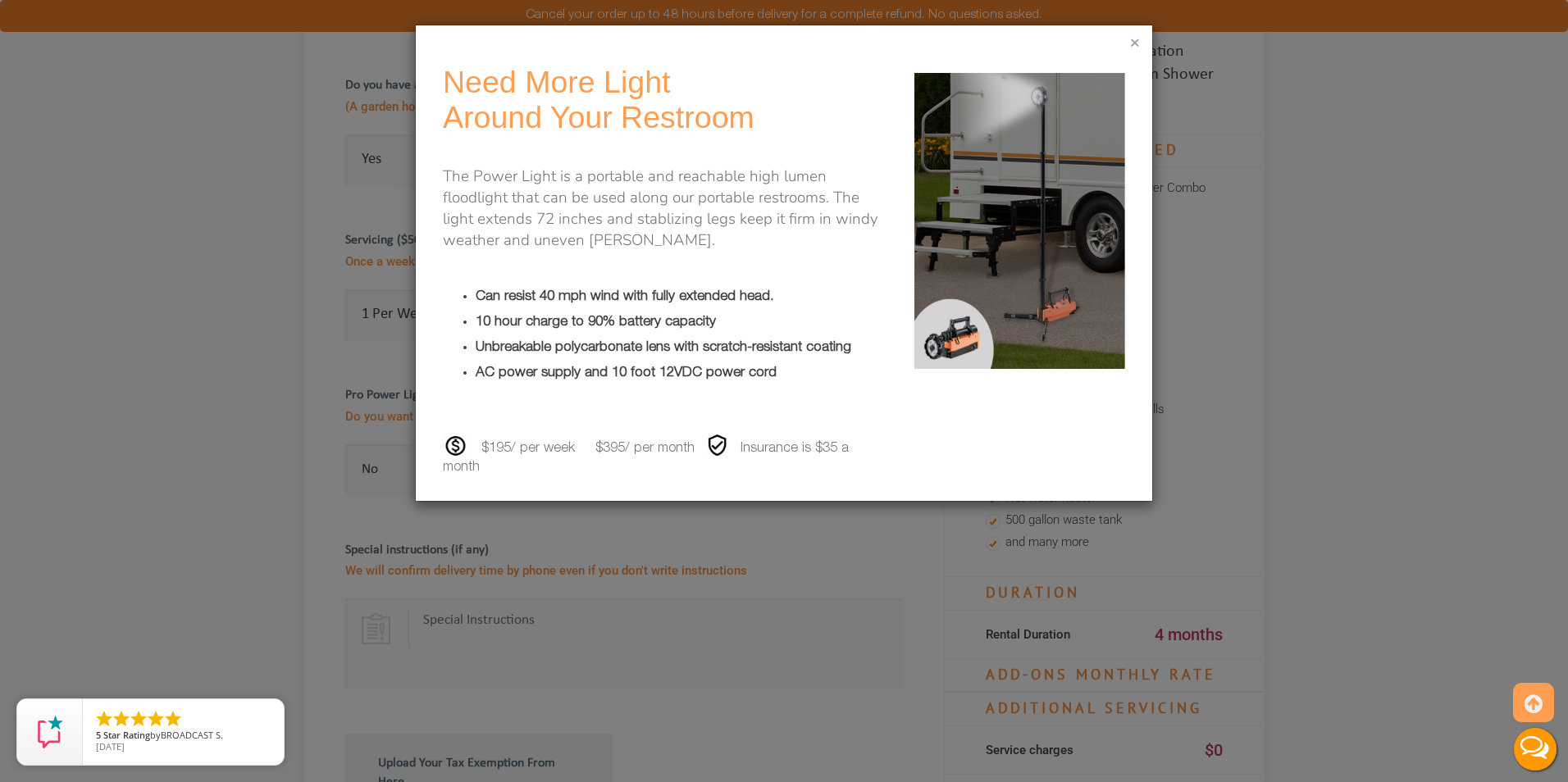
click at [1137, 44] on button "×" at bounding box center [1135, 44] width 10 height 16
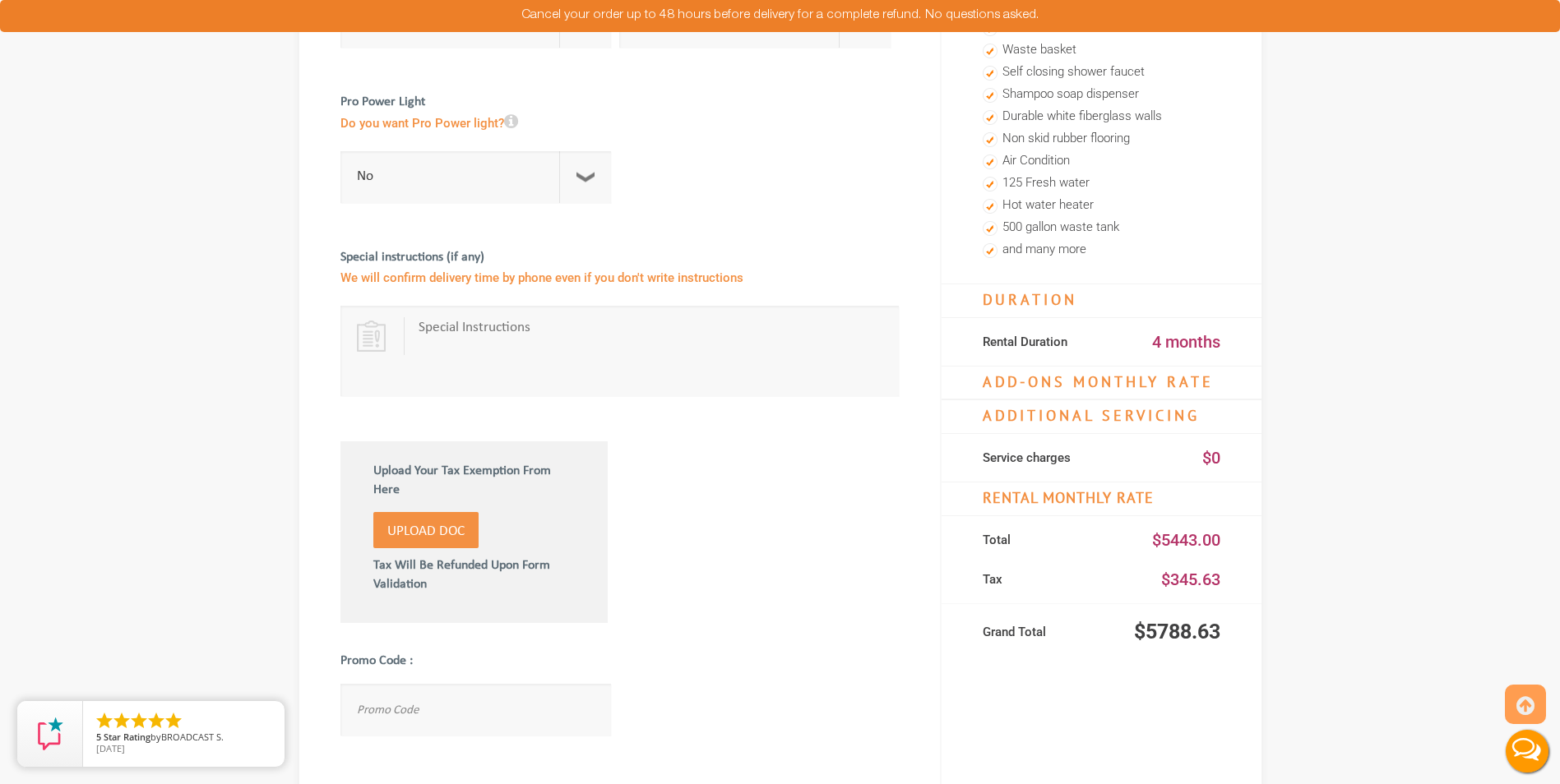
scroll to position [602, 0]
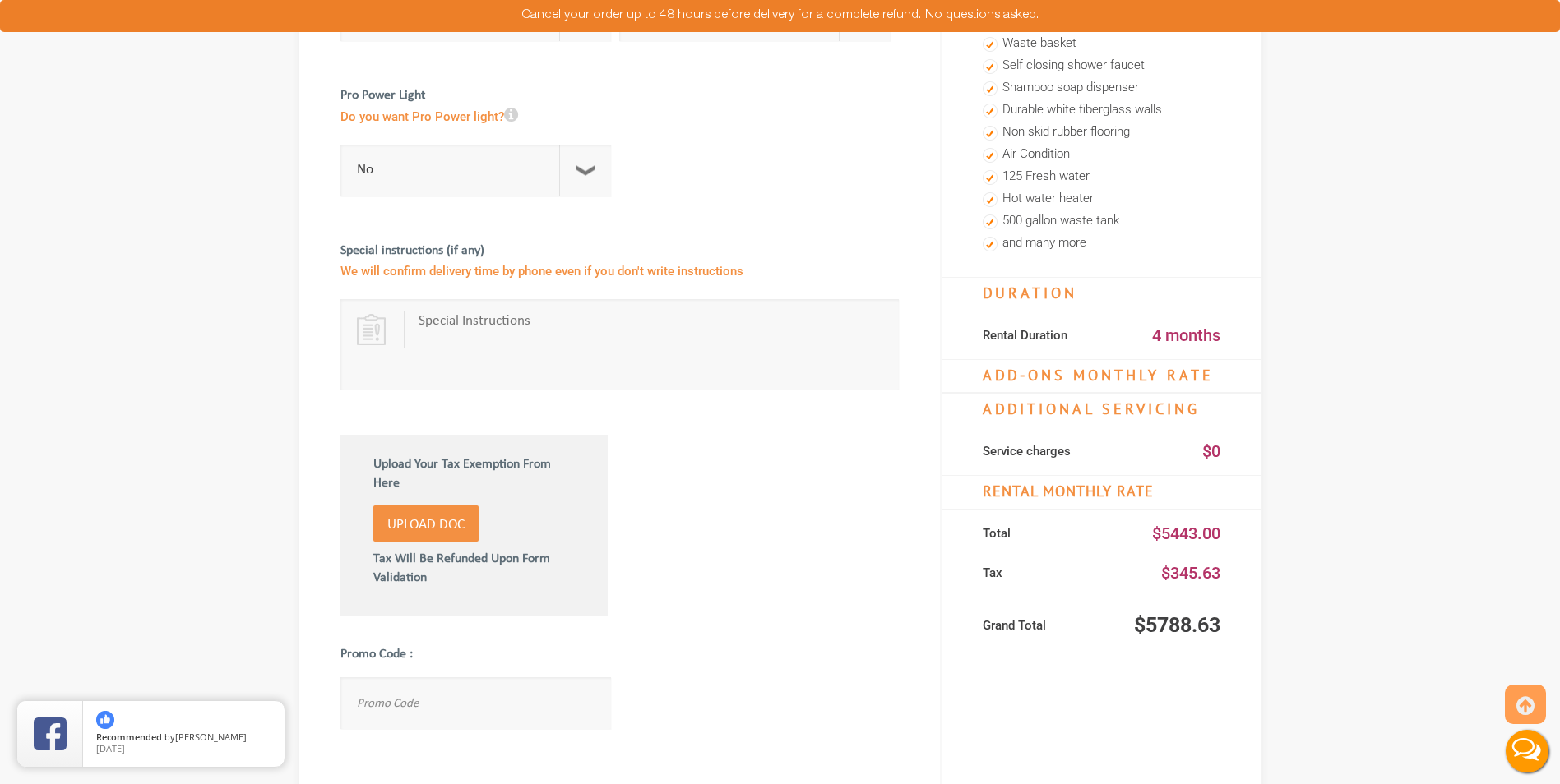
click at [541, 325] on textarea at bounding box center [652, 345] width 468 height 66
click at [569, 321] on textarea "Please contact John Rigby for delivery. Job hours are 6a-2p Monday - Friday" at bounding box center [652, 345] width 468 height 66
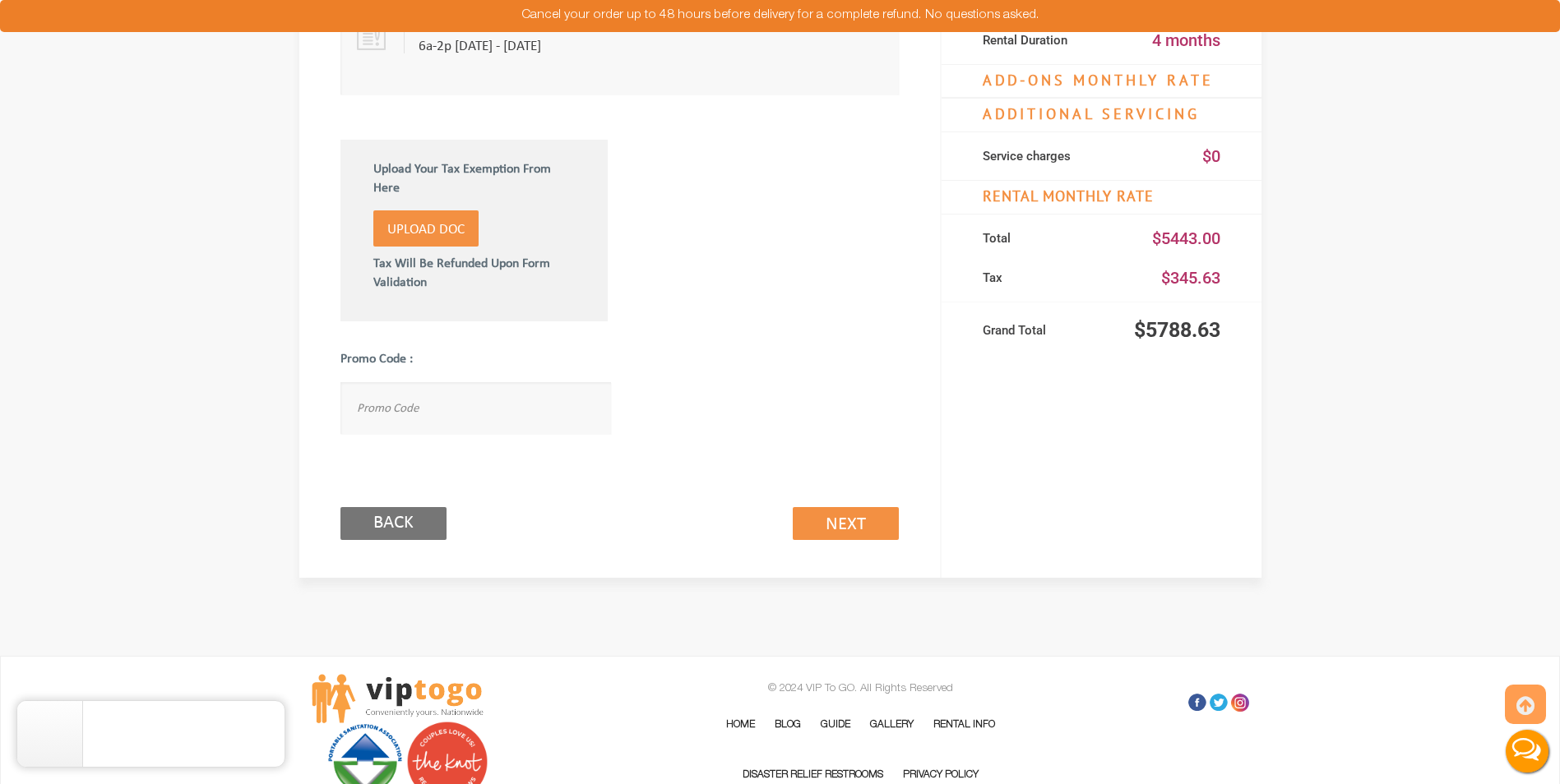
scroll to position [904, 0]
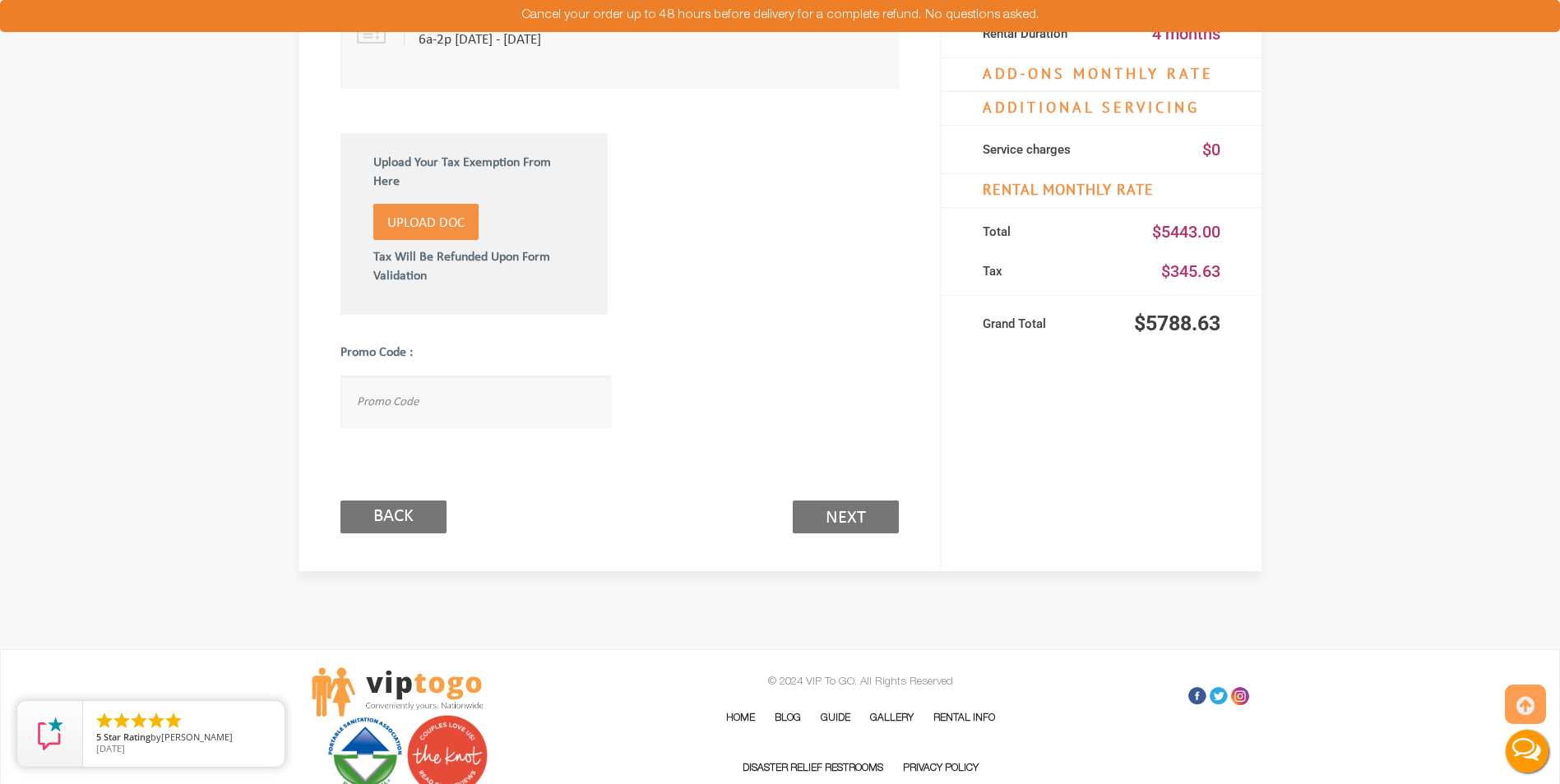
type textarea "Please contact John Rigby 860-218-7923 for delivery. Job hours are 6a-2p Monday…"
click at [853, 522] on link "Next (2/3)" at bounding box center [845, 517] width 106 height 33
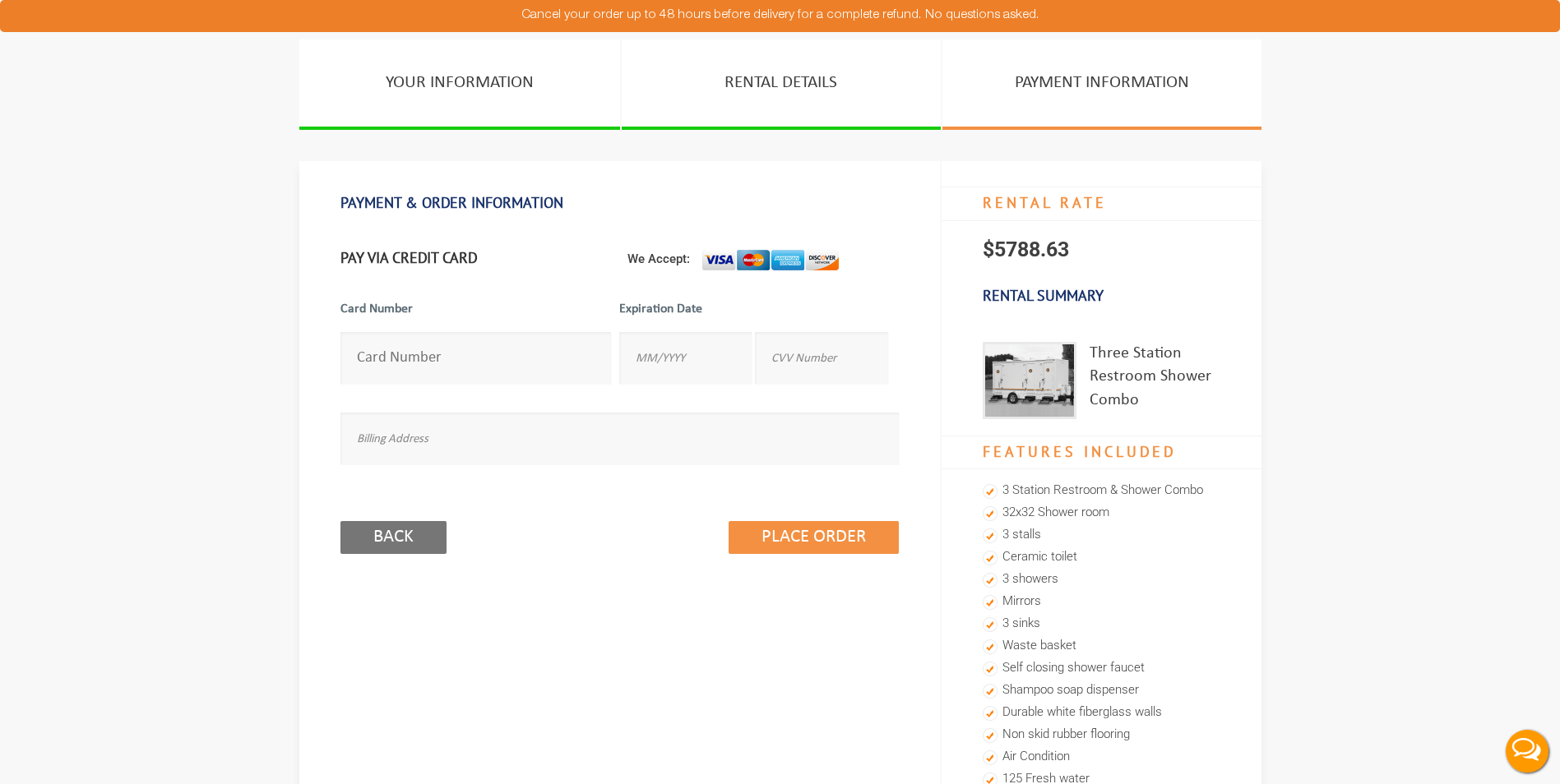
click at [479, 340] on input "number" at bounding box center [475, 357] width 272 height 52
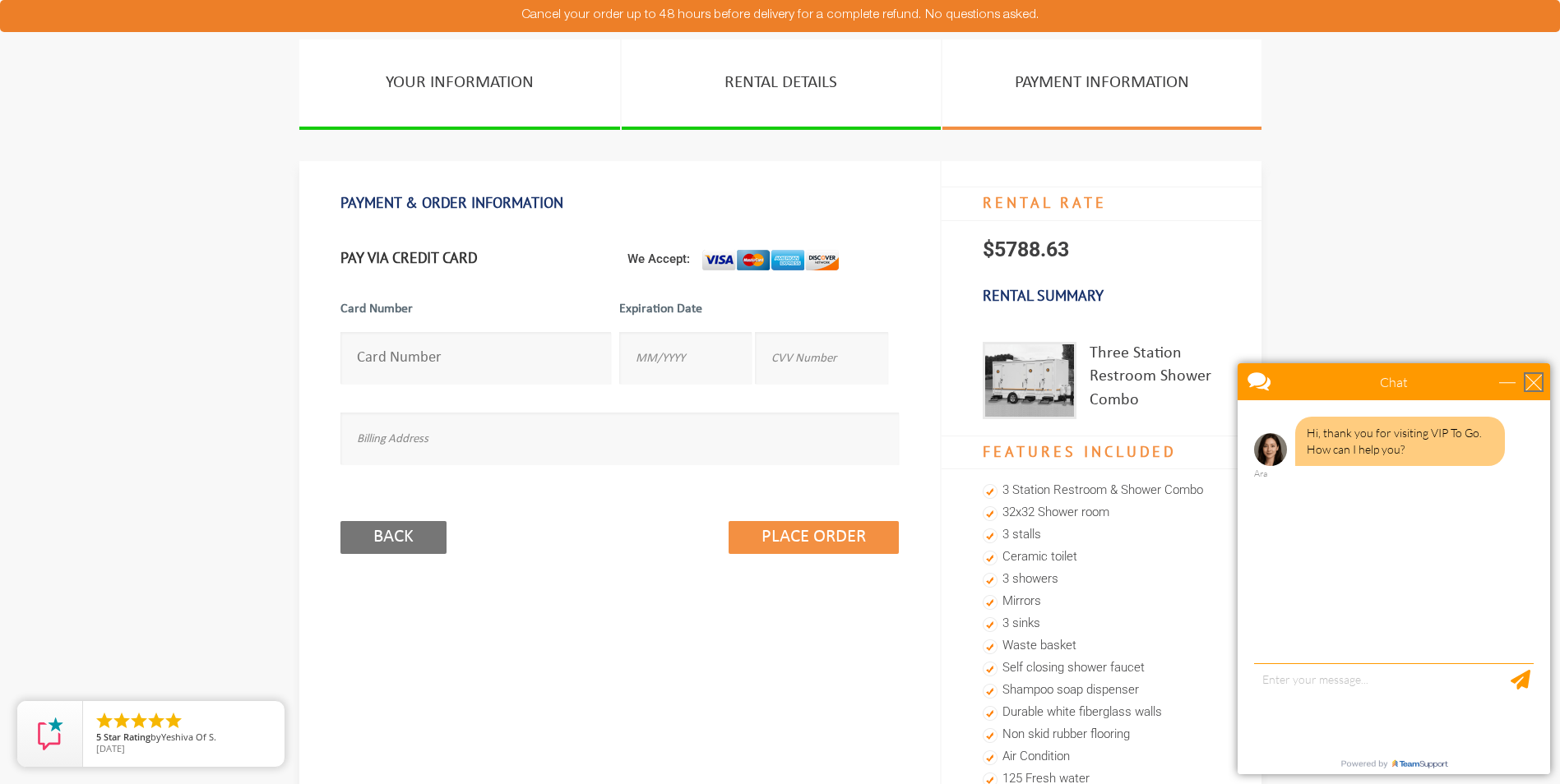
click at [1533, 385] on div "close" at bounding box center [1534, 382] width 17 height 17
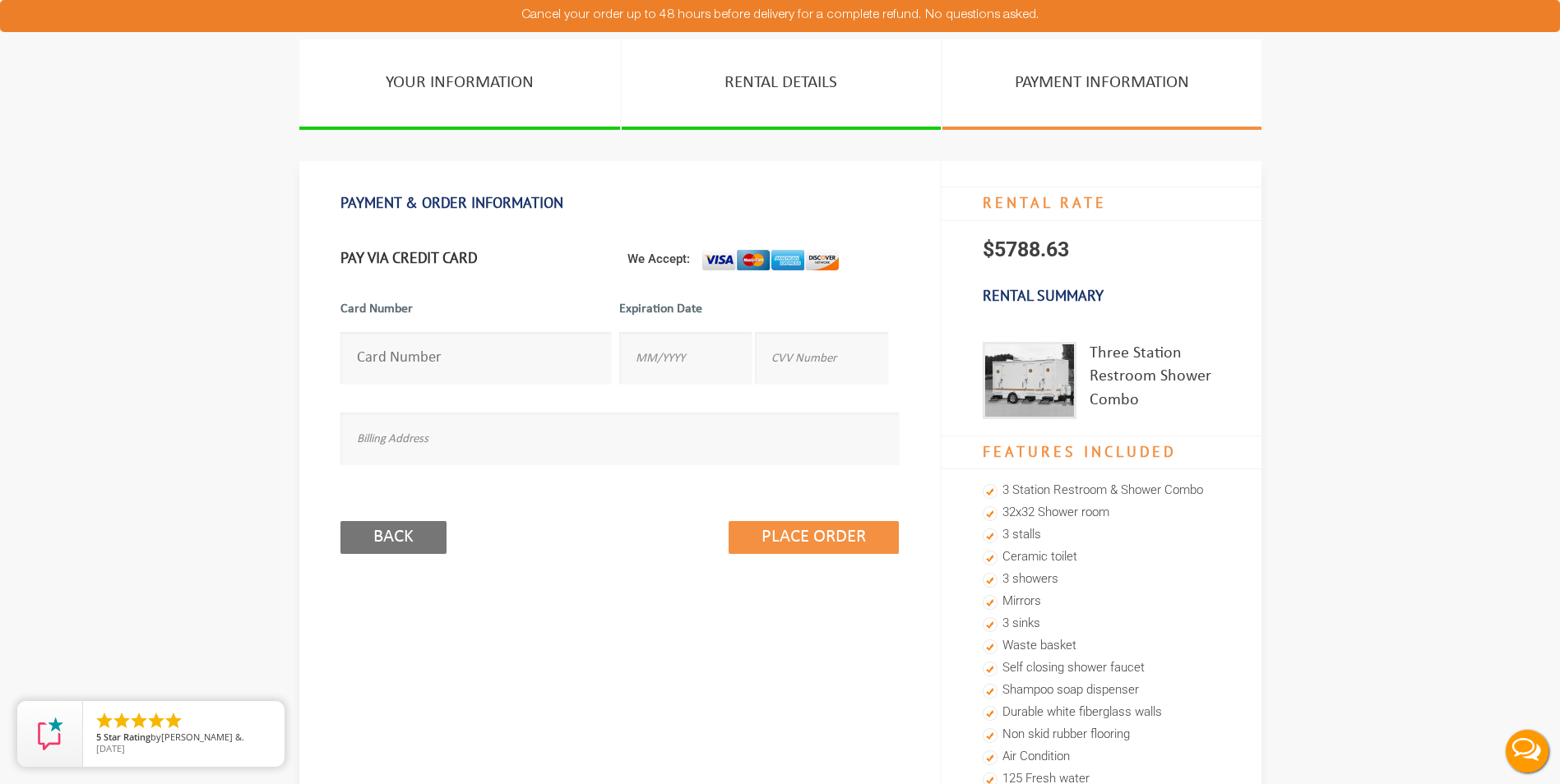
click at [420, 352] on input "number" at bounding box center [475, 357] width 272 height 52
type input "[CREDIT_CARD_NUMBER]"
click at [699, 354] on input "04/" at bounding box center [685, 357] width 132 height 52
type input "04/29"
type input "0376"
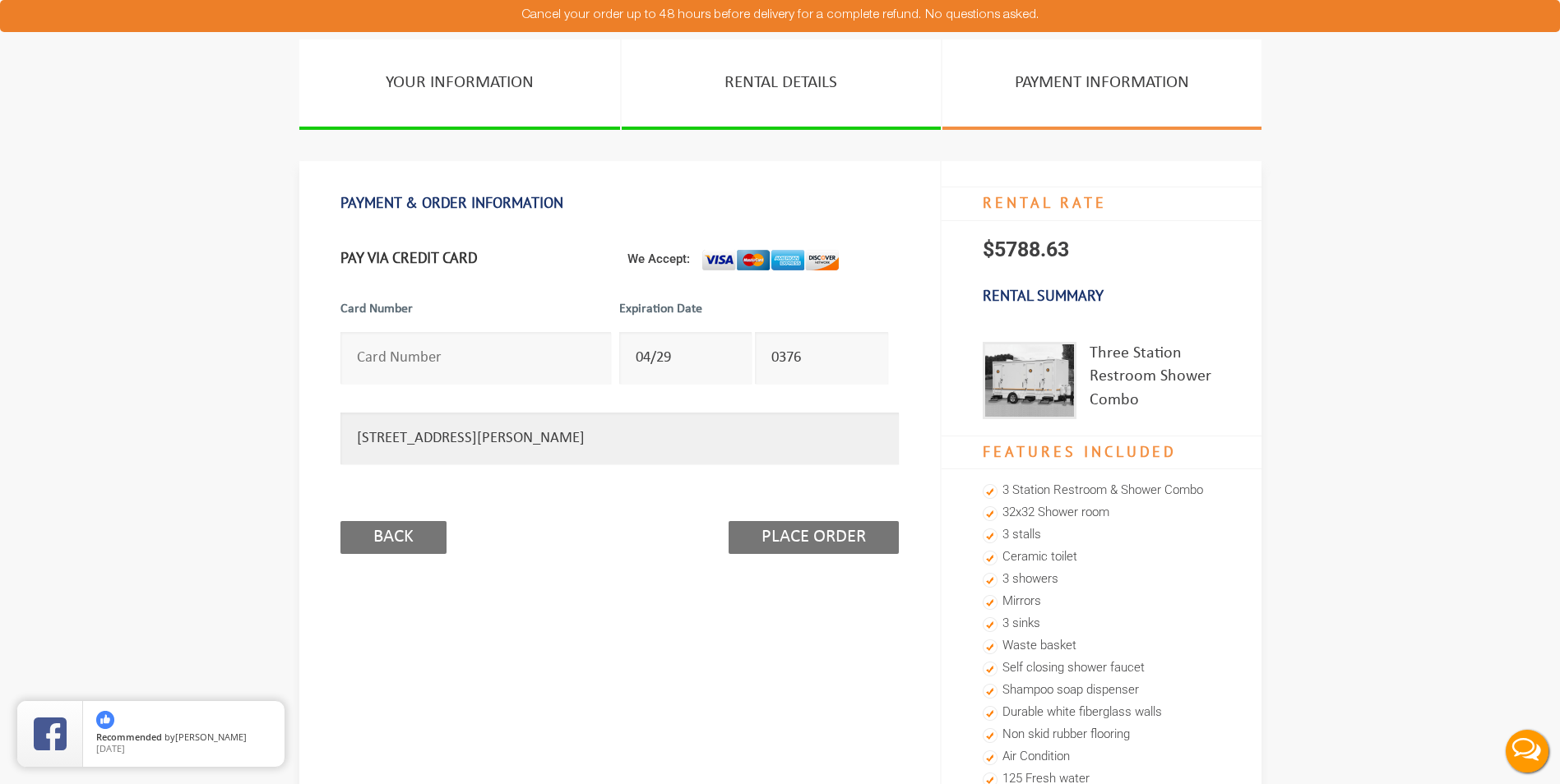
type input "[STREET_ADDRESS][PERSON_NAME]"
click at [788, 544] on input "Place Order" at bounding box center [814, 538] width 170 height 33
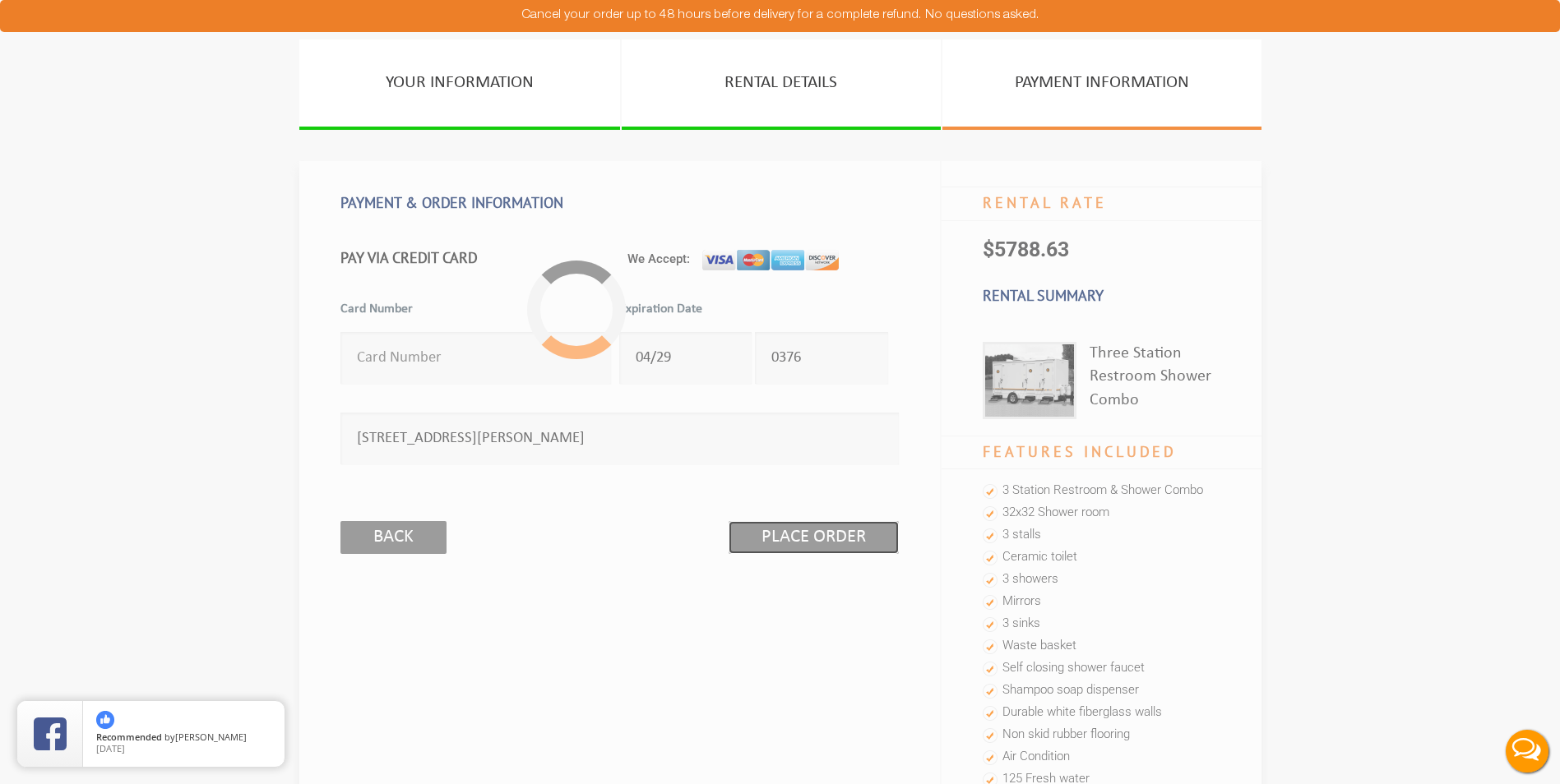
click at [788, 544] on input "Place Order" at bounding box center [814, 538] width 170 height 33
click at [731, 595] on div "PAYMENT & ORDER INFORMATION Free Cancellation WITHIN 24HR To pay using your Pay…" at bounding box center [620, 759] width 641 height 1197
click at [552, 316] on div at bounding box center [576, 309] width 138 height 138
click at [560, 291] on div at bounding box center [577, 309] width 124 height 124
click at [560, 291] on div at bounding box center [576, 309] width 139 height 139
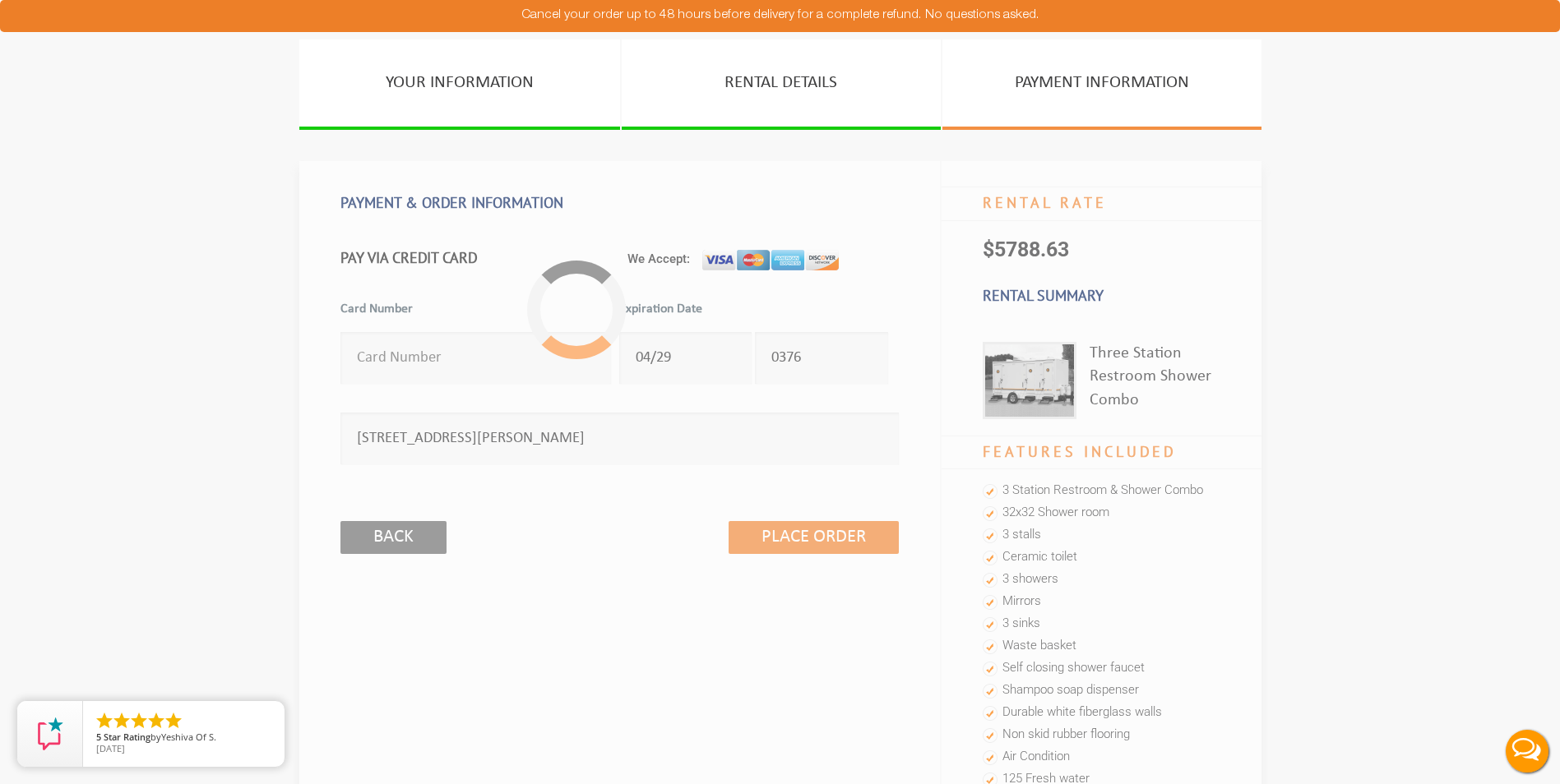
click at [560, 291] on div at bounding box center [577, 309] width 124 height 124
click at [768, 522] on input "Place Order" at bounding box center [814, 538] width 170 height 33
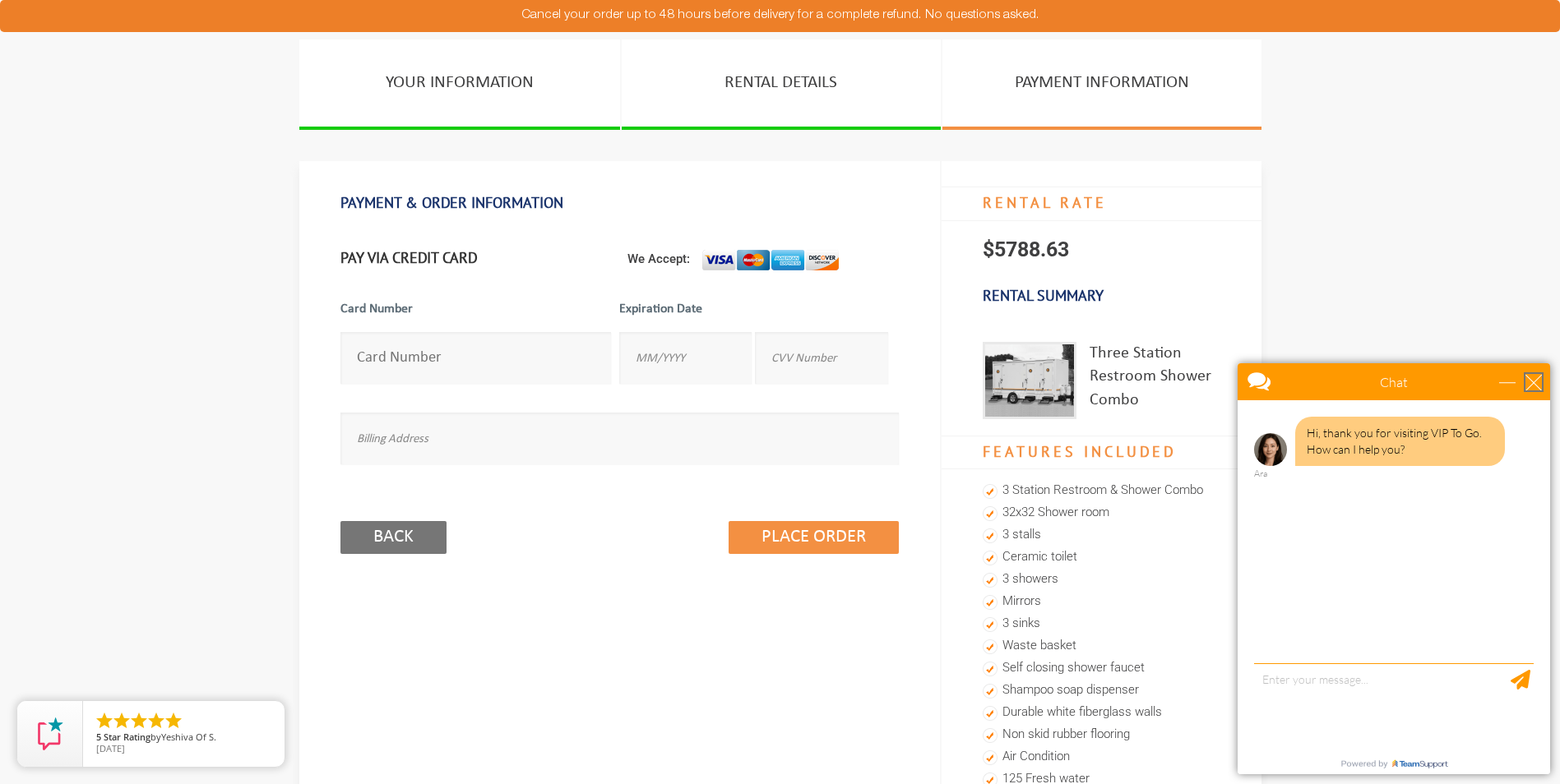
click at [1537, 379] on div "close" at bounding box center [1534, 382] width 17 height 17
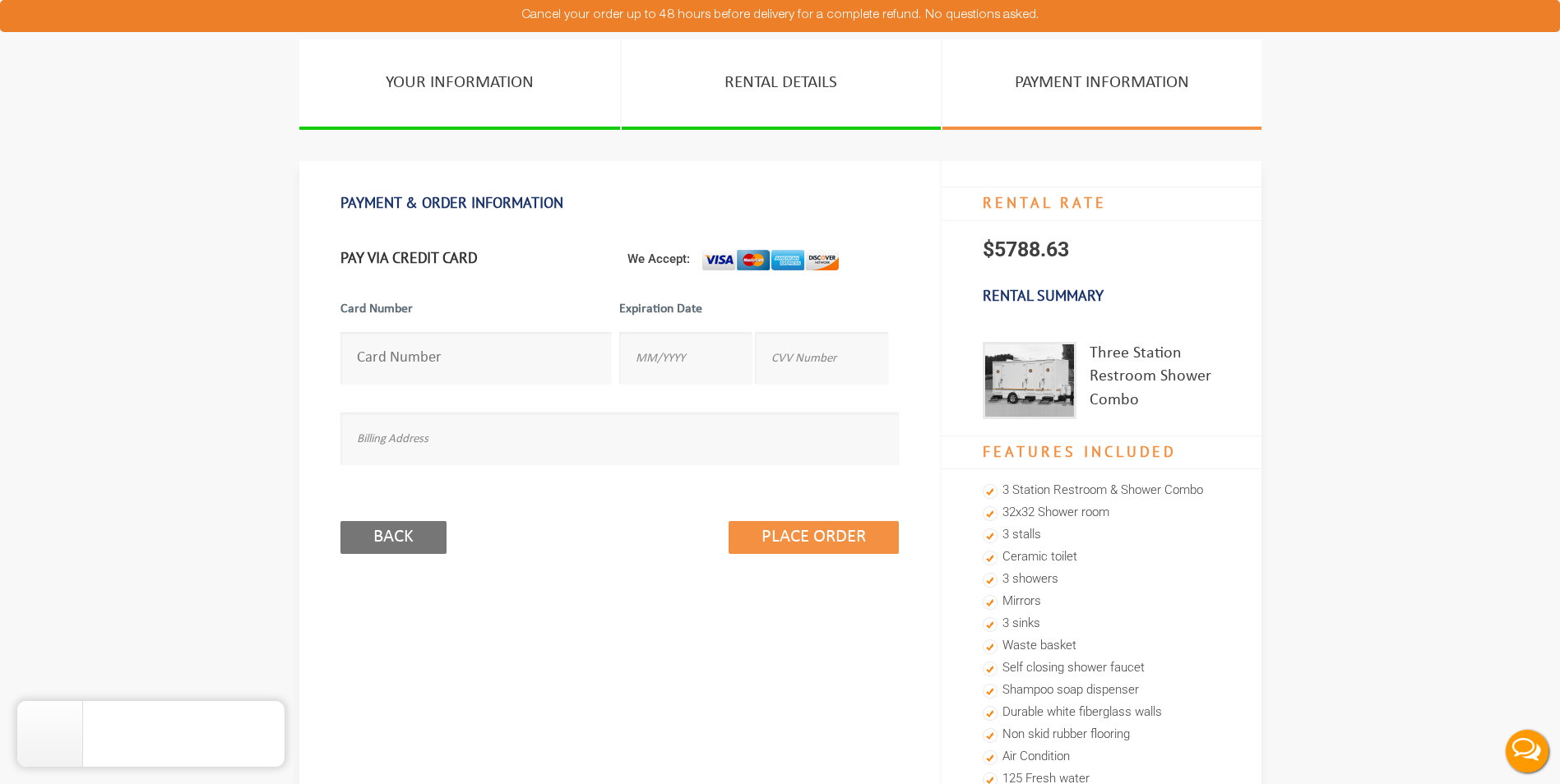
click at [432, 347] on input "number" at bounding box center [475, 357] width 272 height 52
type input "6"
type input "[CREDIT_CARD_NUMBER]"
type input "04/29"
type input "0376"
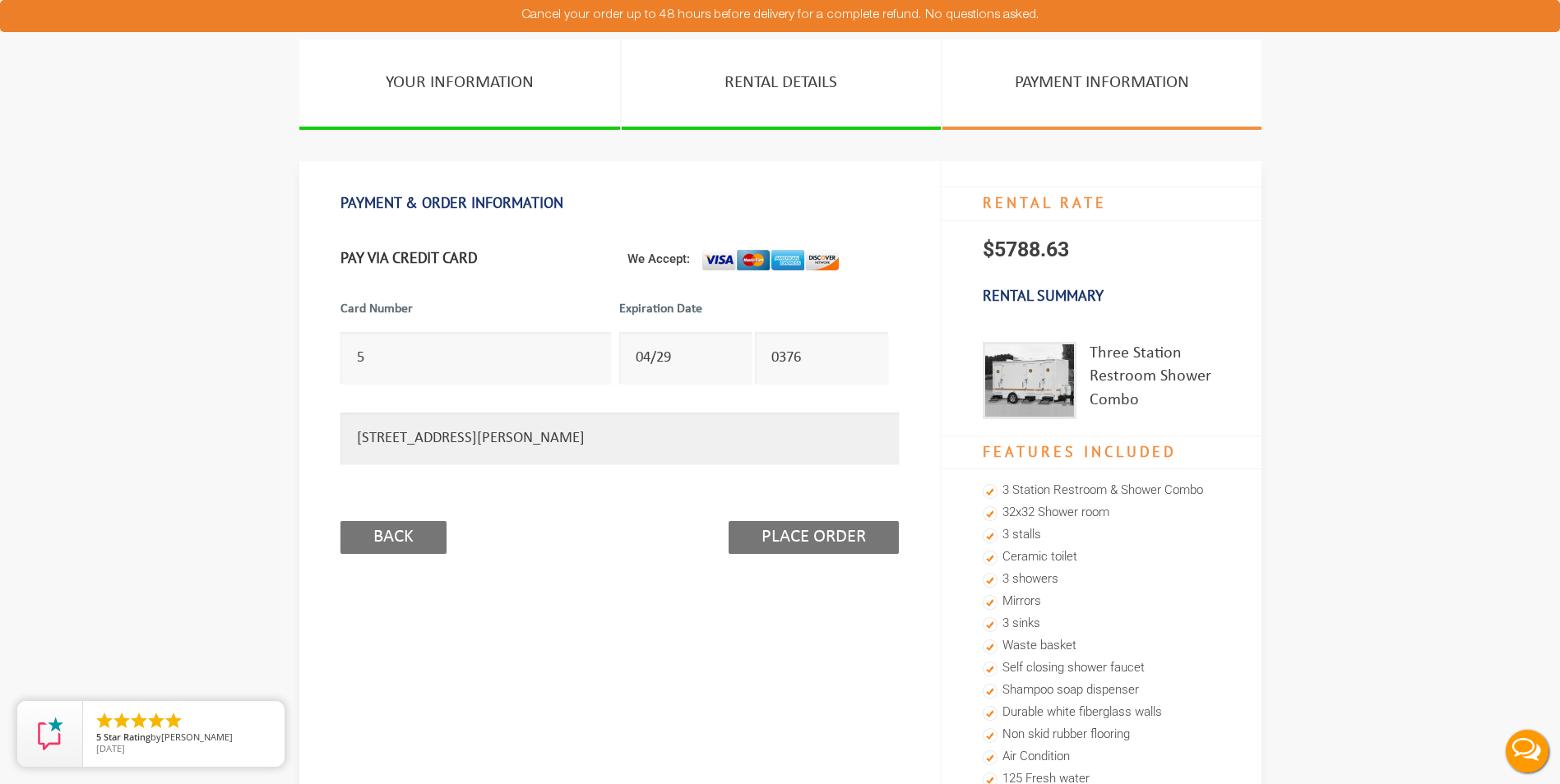
type input "[STREET_ADDRESS][PERSON_NAME]"
click at [849, 528] on input "Place Order" at bounding box center [814, 538] width 170 height 33
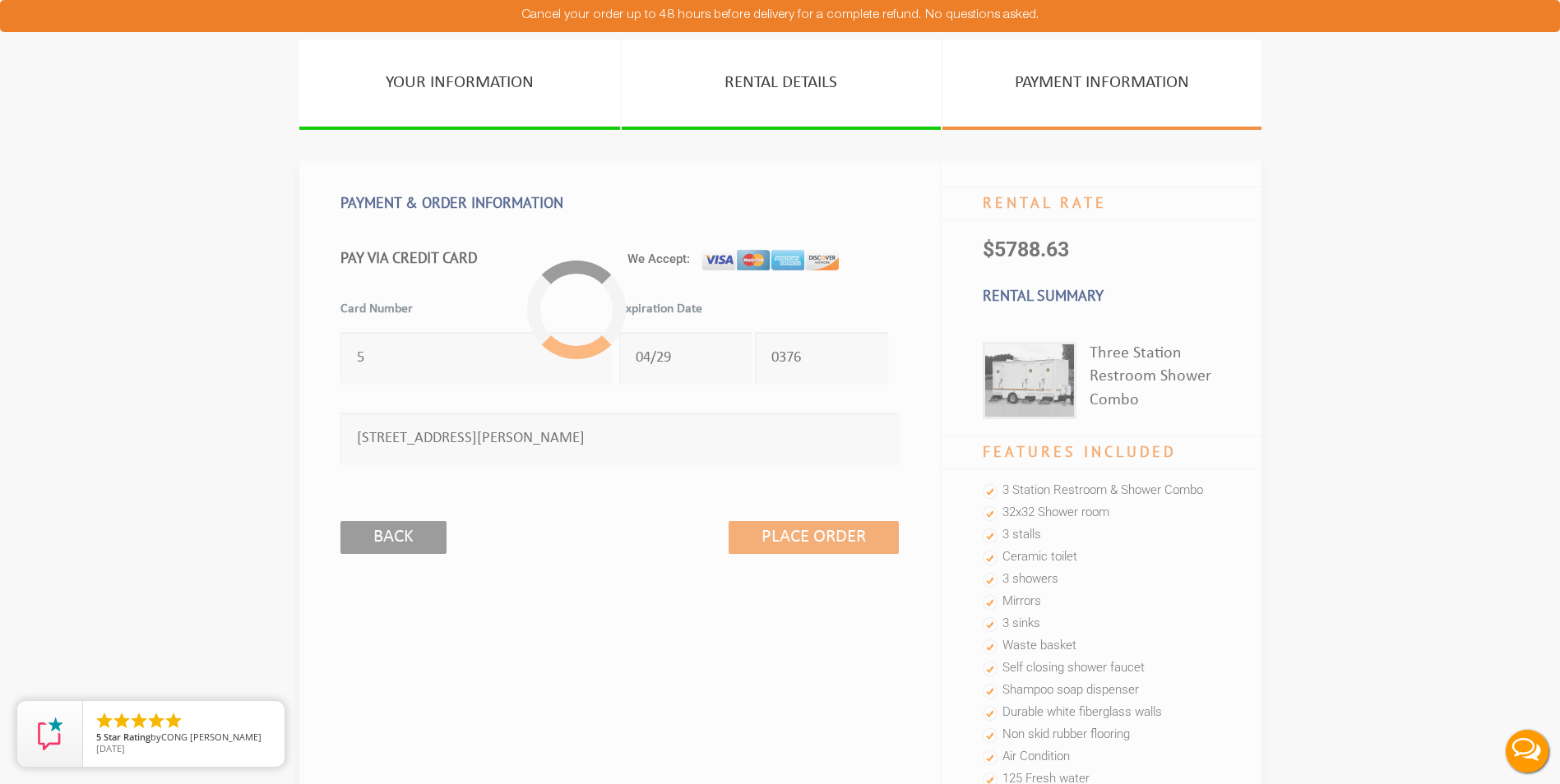
click at [648, 531] on div "Place Order Back" at bounding box center [619, 517] width 558 height 90
click at [648, 531] on div "Place Order Back" at bounding box center [619, 517] width 558 height 90
drag, startPoint x: 116, startPoint y: 553, endPoint x: 154, endPoint y: 477, distance: 85.0
click at [116, 553] on section "YOUR INFORMATION RENTAL DETAILS PAYMENT INFORMATION PAYMENT & ORDER INFORMATION…" at bounding box center [780, 711] width 1560 height 1343
